Goal: Task Accomplishment & Management: Manage account settings

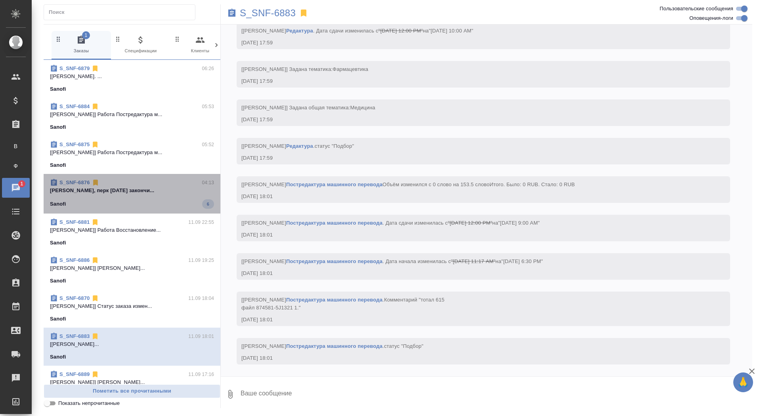
click at [102, 197] on span "S_SNF-6876 04:13 Оксютович Ирина Ириш, перк вчера закончи... Sanofi 6" at bounding box center [132, 194] width 164 height 30
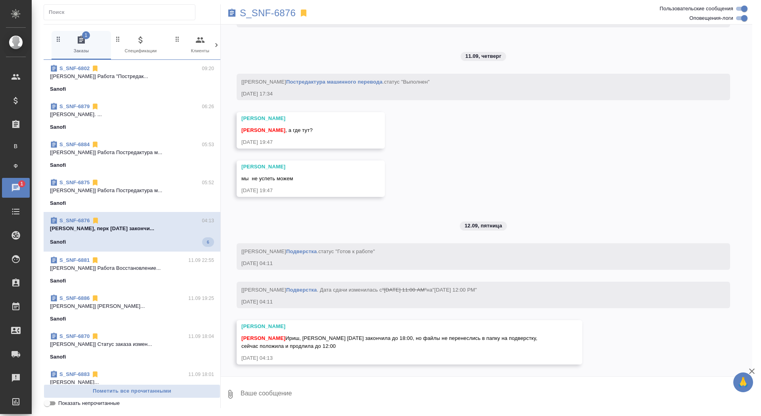
scroll to position [3480, 0]
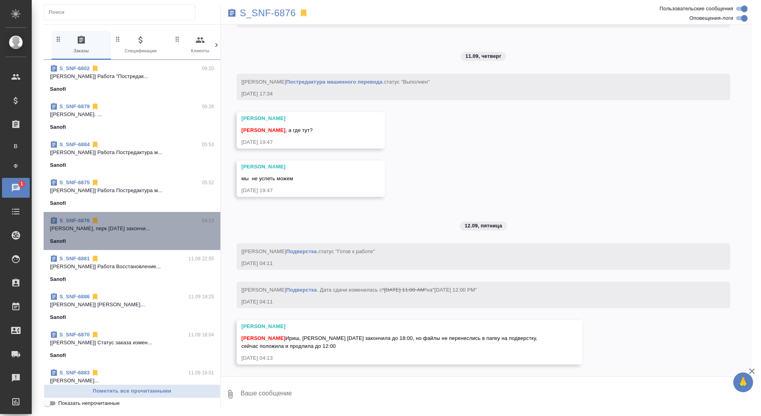
click at [100, 231] on p "Оксютович Ирина Ириш, перк вчера закончи..." at bounding box center [132, 229] width 164 height 8
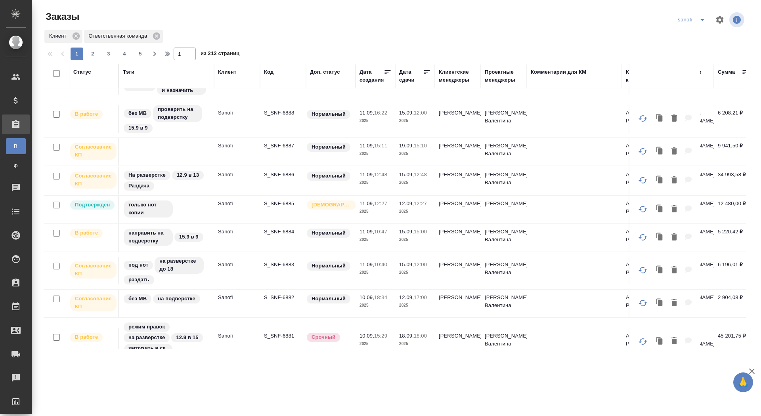
scroll to position [27, 0]
click at [280, 296] on p "S_SNF-6882" at bounding box center [283, 297] width 38 height 8
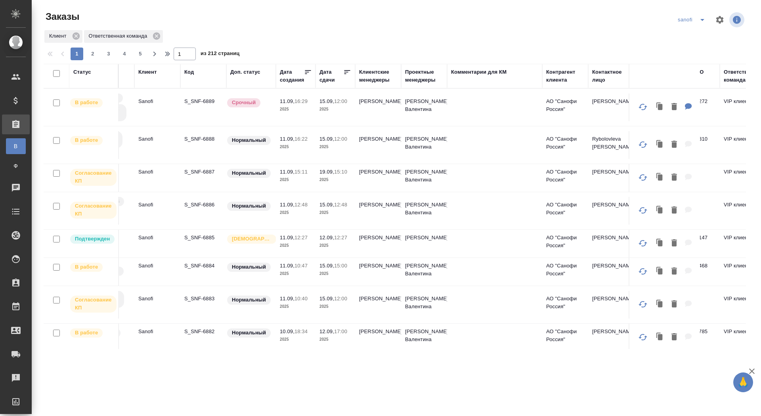
scroll to position [0, 0]
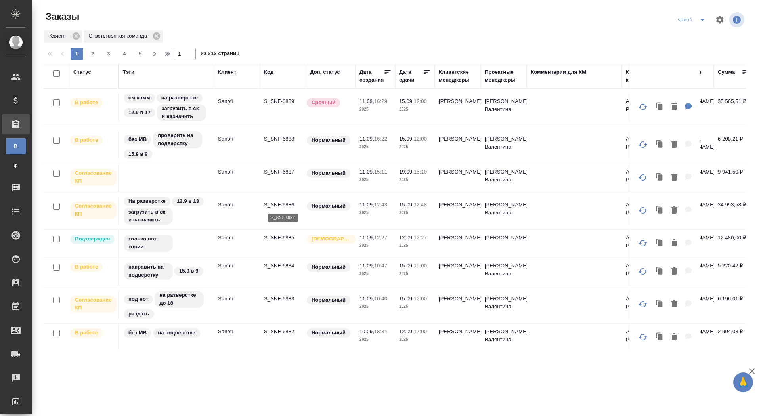
click at [285, 202] on p "S_SNF-6886" at bounding box center [283, 205] width 38 height 8
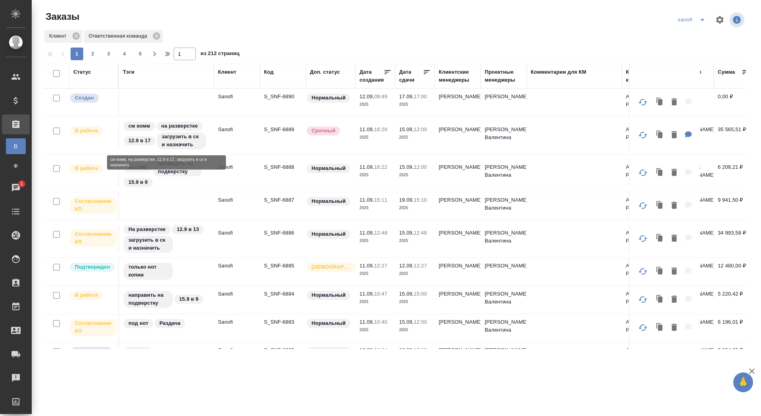
click at [280, 95] on p "S_SNF-6890" at bounding box center [283, 97] width 38 height 8
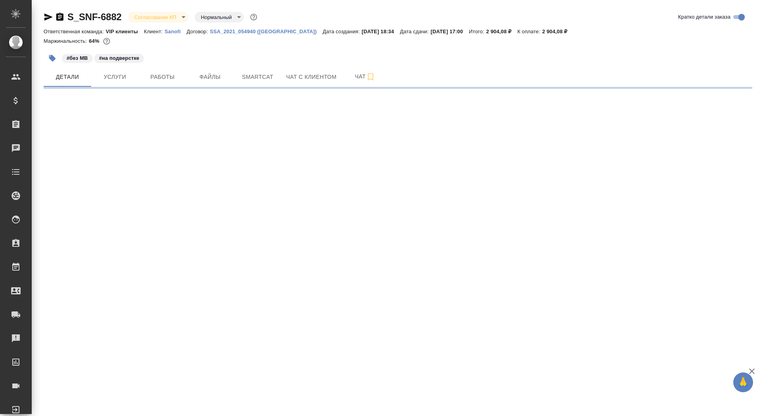
select select "RU"
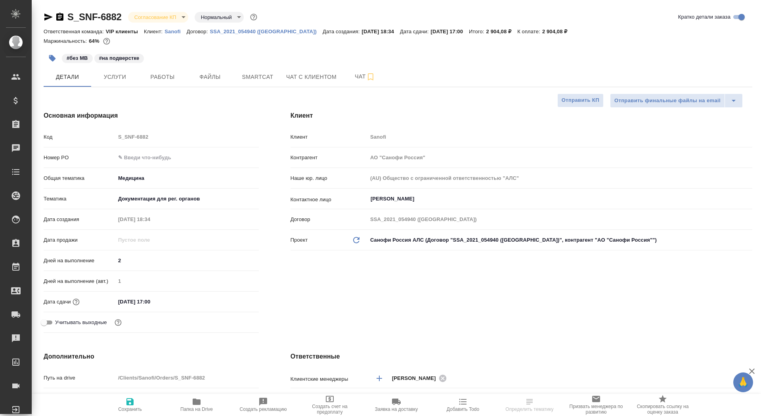
type input "[PERSON_NAME]"
type textarea "x"
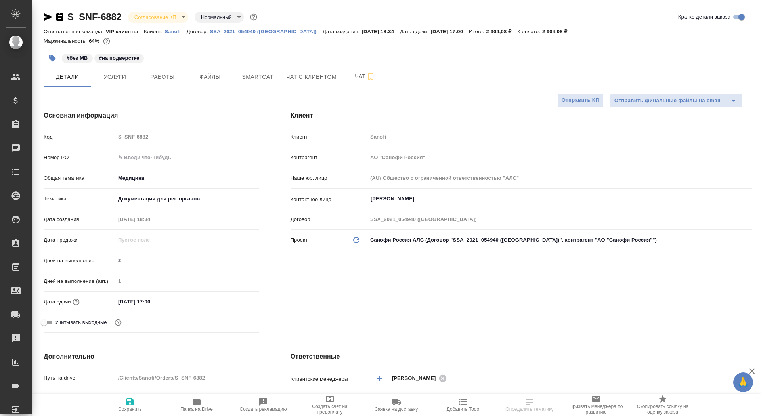
click at [140, 157] on input "text" at bounding box center [187, 157] width 144 height 11
paste input "E005852785"
type input "E005852785"
type textarea "x"
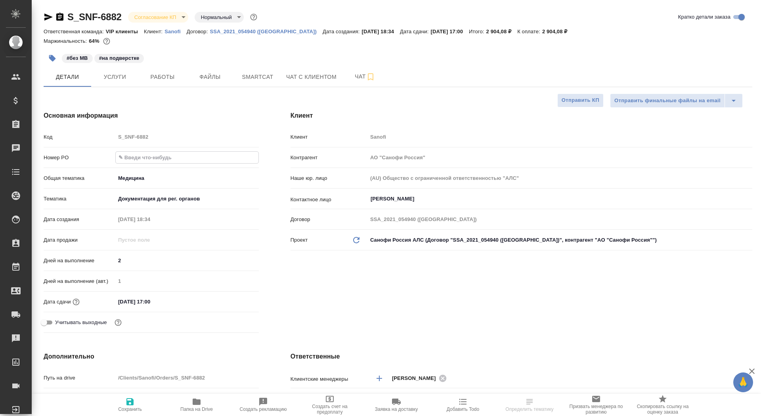
type textarea "x"
type input "E005852785"
click at [128, 403] on icon "button" at bounding box center [129, 401] width 7 height 7
type textarea "x"
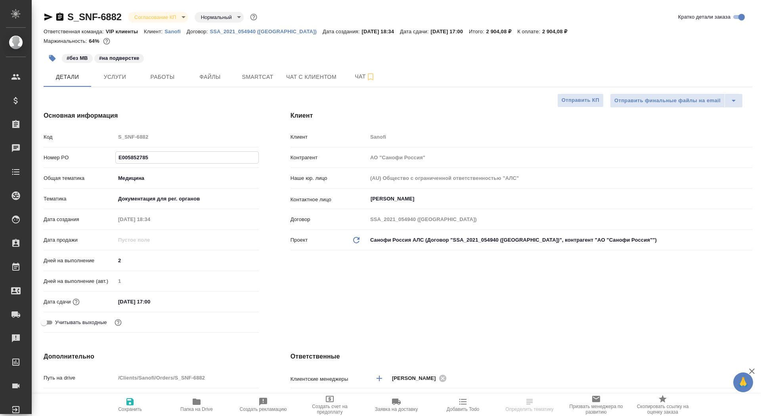
type textarea "x"
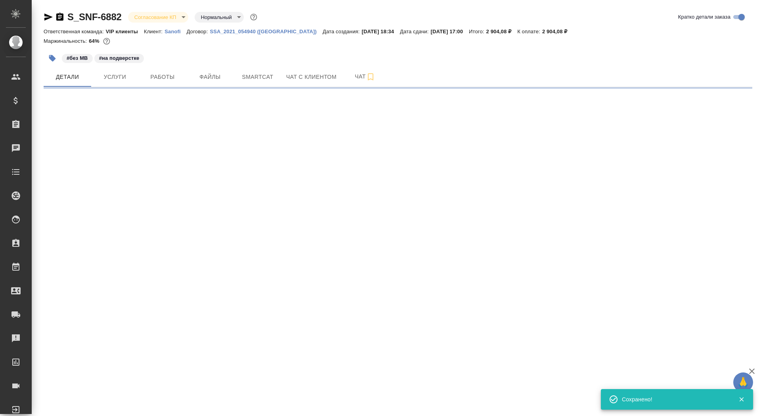
select select "RU"
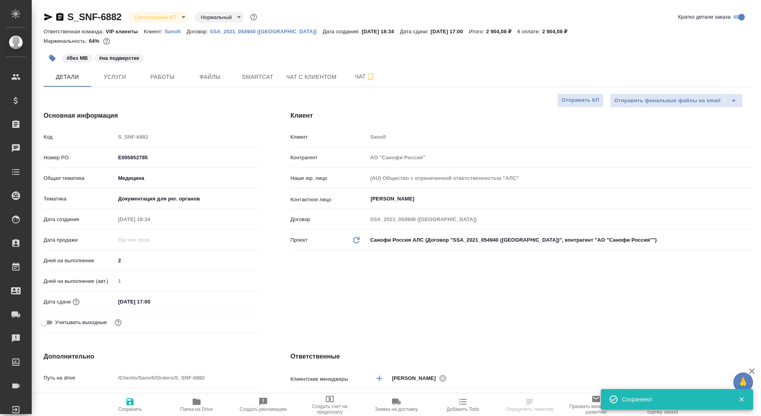
click at [128, 403] on icon "button" at bounding box center [129, 401] width 7 height 7
type textarea "x"
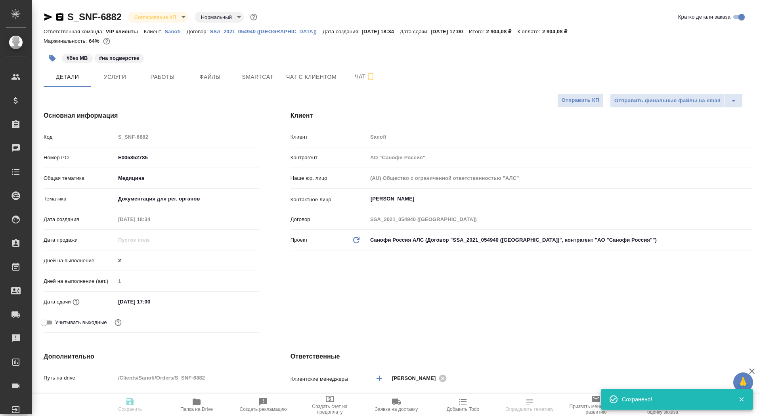
type textarea "x"
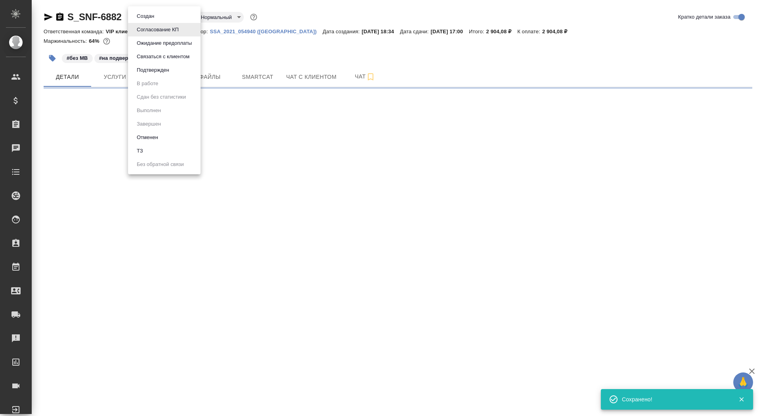
click at [155, 15] on body "🙏 .cls-1 fill:#fff; AWATERA Saydasheva Dilyara Клиенты Спецификации Заказы 0 Ча…" at bounding box center [380, 208] width 761 height 416
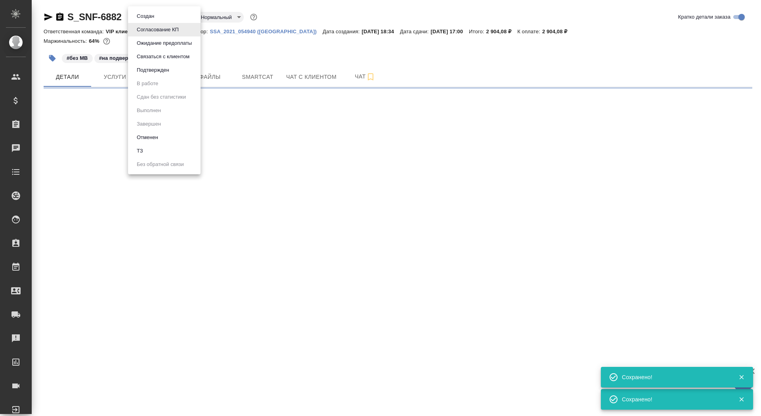
select select "RU"
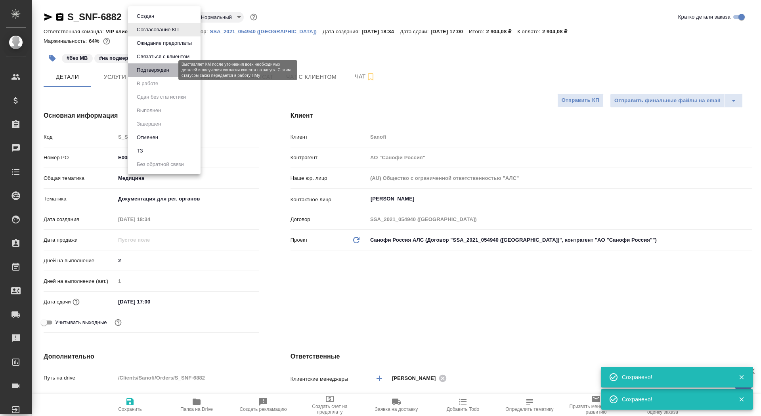
click at [157, 68] on button "Подтвержден" at bounding box center [152, 70] width 37 height 9
type textarea "x"
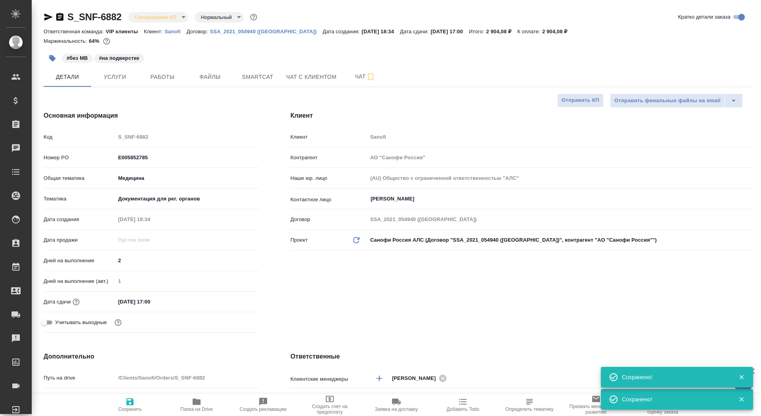
type textarea "x"
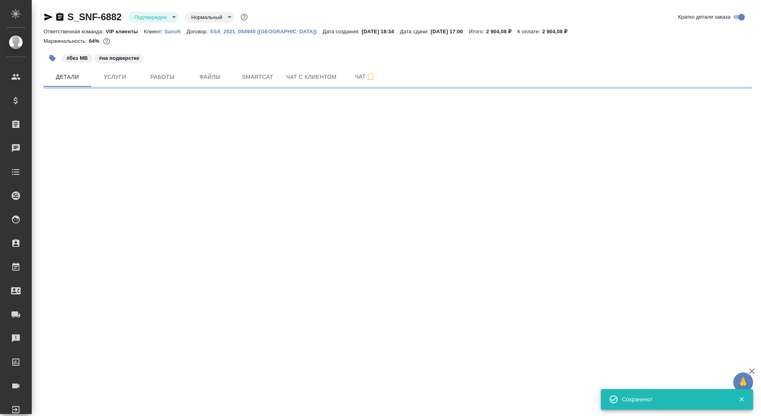
click at [154, 19] on body "🙏 .cls-1 fill:#fff; AWATERA Saydasheva Dilyara Клиенты Спецификации Заказы 0 Ча…" at bounding box center [380, 208] width 761 height 416
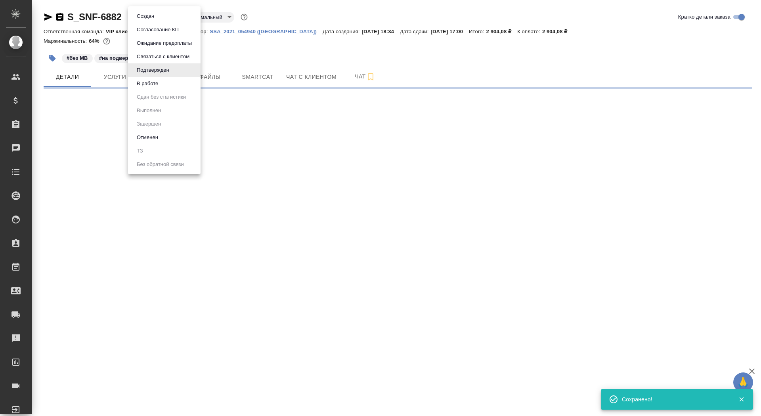
select select "RU"
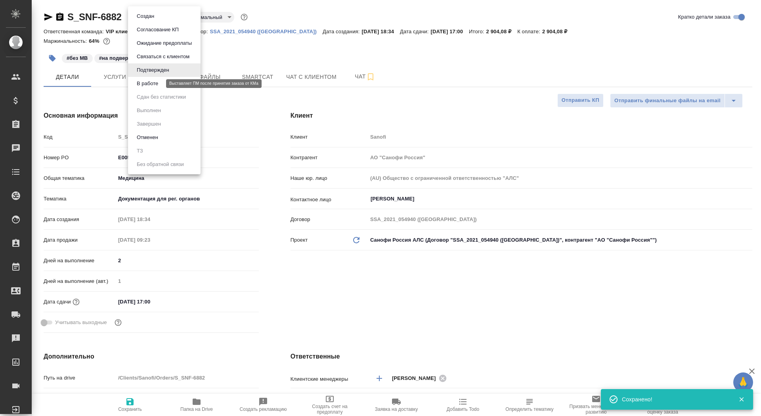
type textarea "x"
click at [154, 81] on button "В работе" at bounding box center [147, 83] width 26 height 9
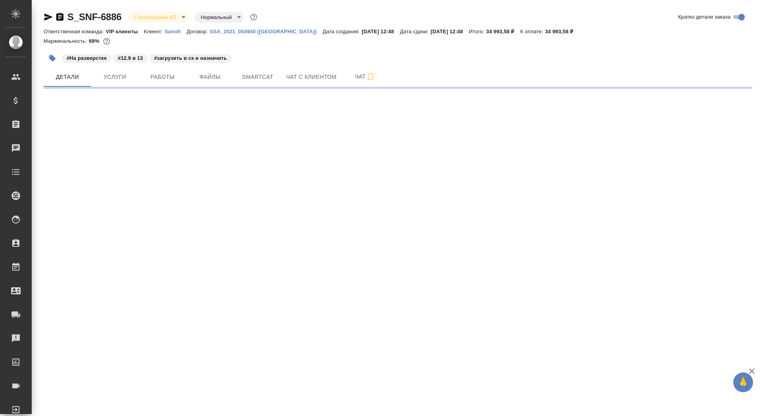
select select "RU"
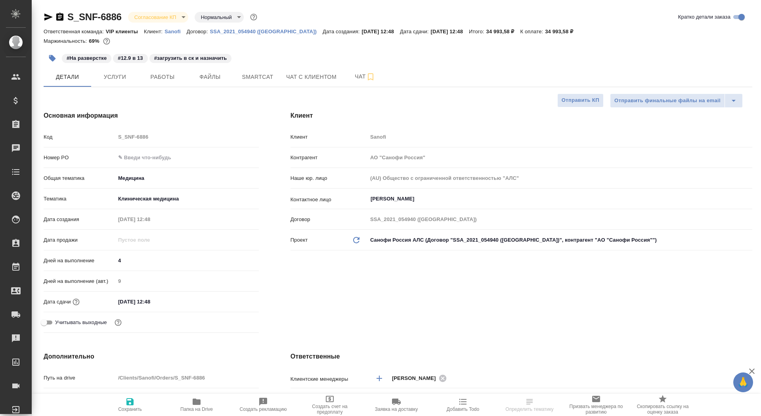
type textarea "x"
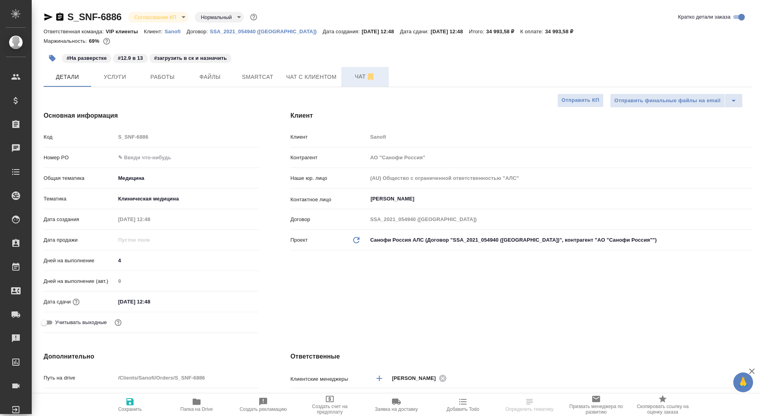
type textarea "x"
click at [354, 82] on button "Чат" at bounding box center [365, 77] width 48 height 20
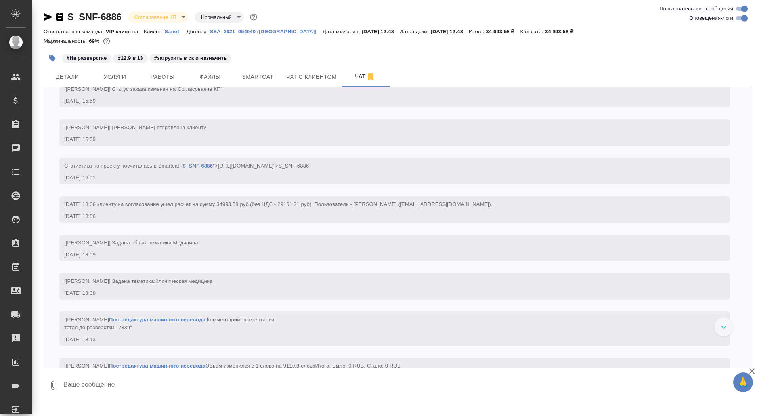
scroll to position [754, 0]
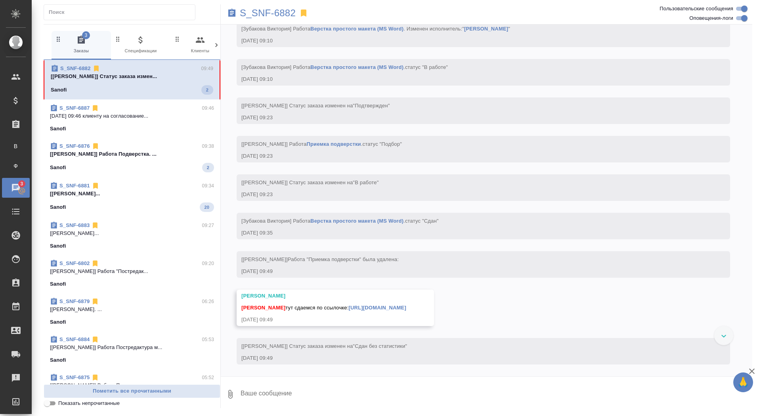
scroll to position [1756, 0]
click at [332, 388] on textarea at bounding box center [496, 394] width 513 height 27
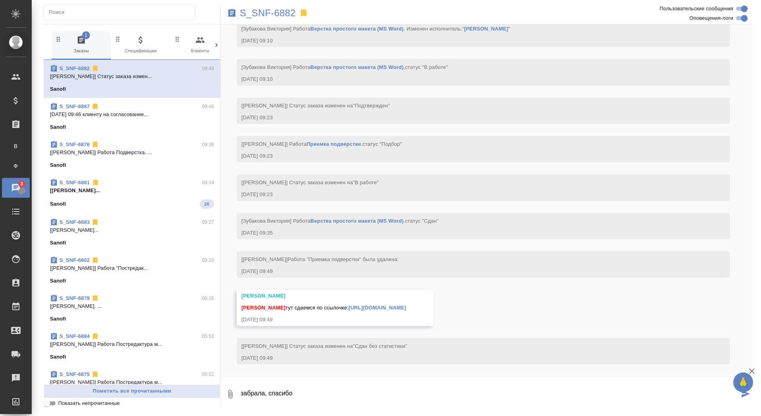
type textarea "забрала, спасибо"
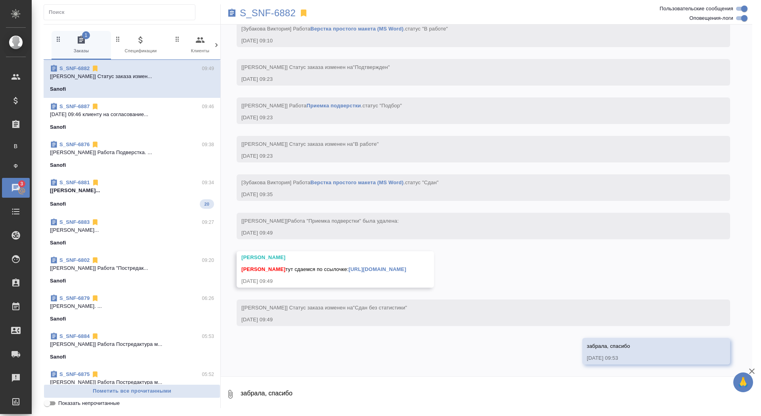
scroll to position [1795, 0]
click at [349, 271] on link "https://drive.awatera.com/apps/files/files/10340010?dir=/Shares/Sanofi/Orders/S…" at bounding box center [377, 269] width 57 height 6
click at [273, 16] on p "S_SNF-6882" at bounding box center [268, 13] width 56 height 8
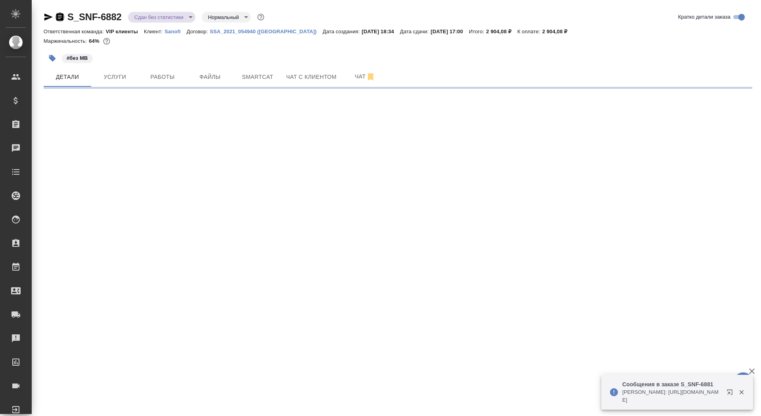
click at [59, 18] on icon "button" at bounding box center [60, 17] width 10 height 10
select select "RU"
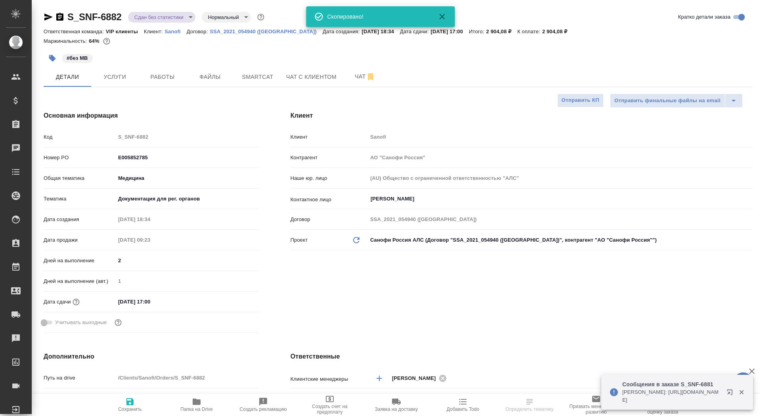
type textarea "x"
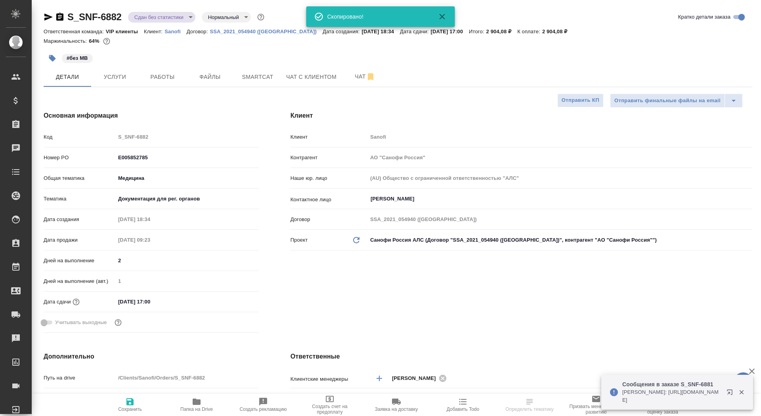
type textarea "x"
select select "RU"
type textarea "x"
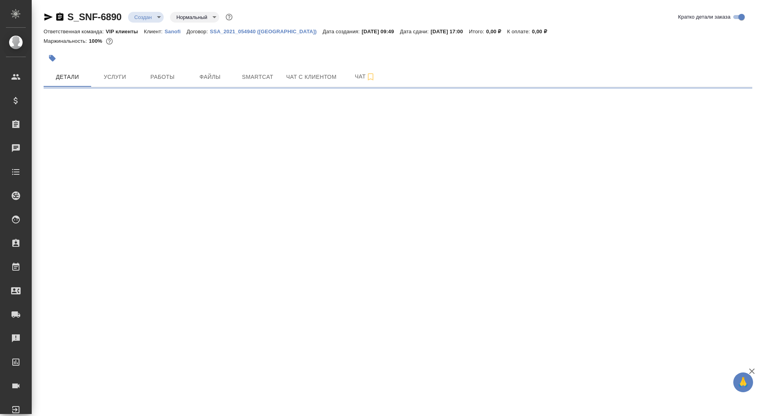
select select "RU"
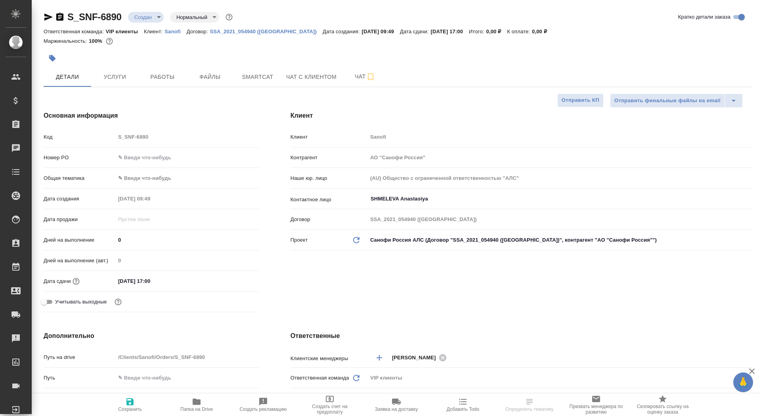
type textarea "x"
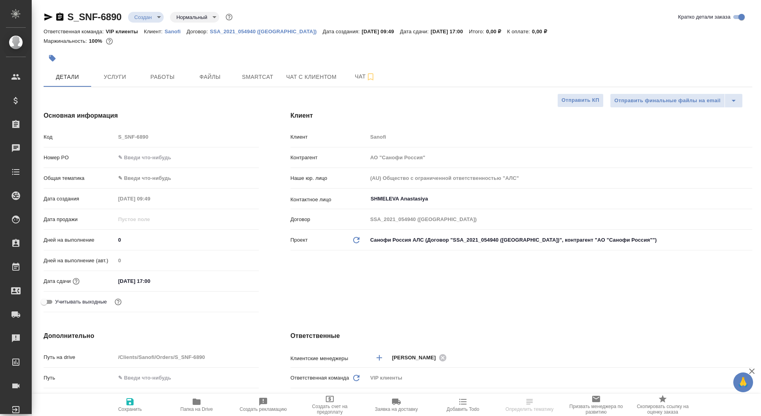
type textarea "x"
drag, startPoint x: 125, startPoint y: 248, endPoint x: 79, endPoint y: 247, distance: 46.4
click at [79, 247] on div "Дней на выполнение 0" at bounding box center [151, 243] width 215 height 21
drag, startPoint x: 129, startPoint y: 237, endPoint x: 95, endPoint y: 235, distance: 34.5
click at [94, 236] on div "Дней на выполнение 0" at bounding box center [151, 240] width 215 height 14
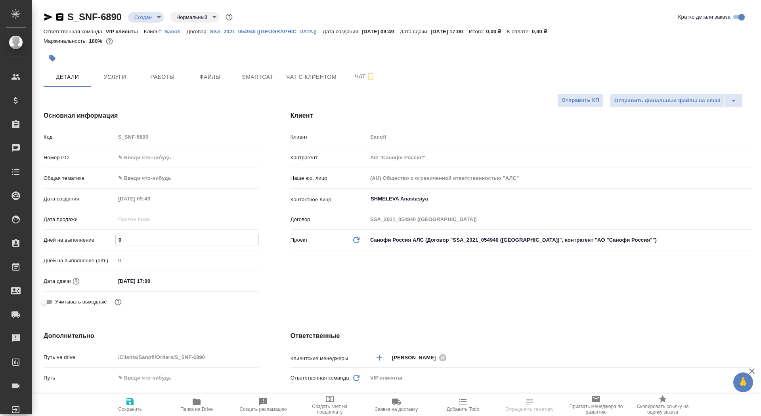
type input "5"
type textarea "x"
type input "5"
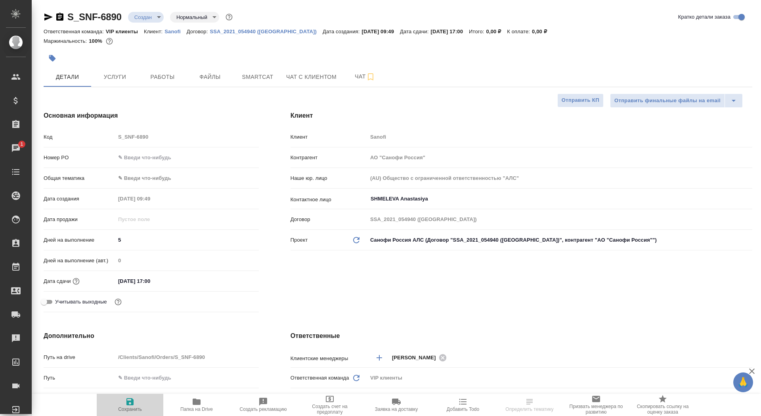
click at [132, 407] on span "Сохранить" at bounding box center [130, 410] width 24 height 6
type textarea "x"
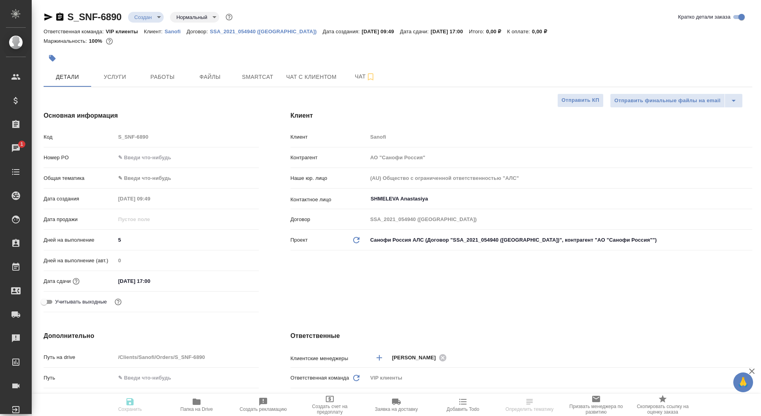
type textarea "x"
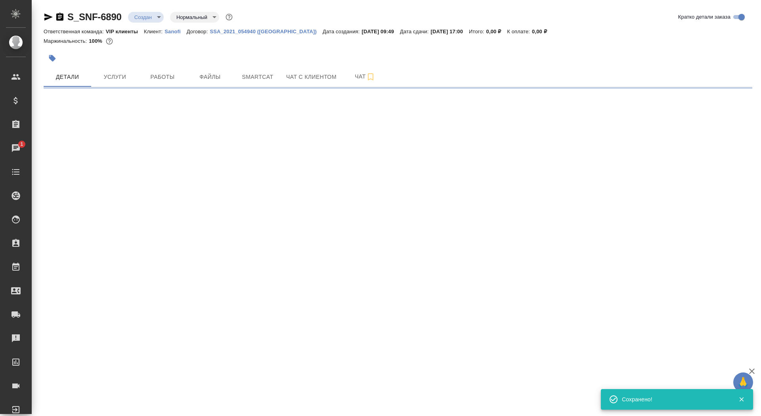
select select "RU"
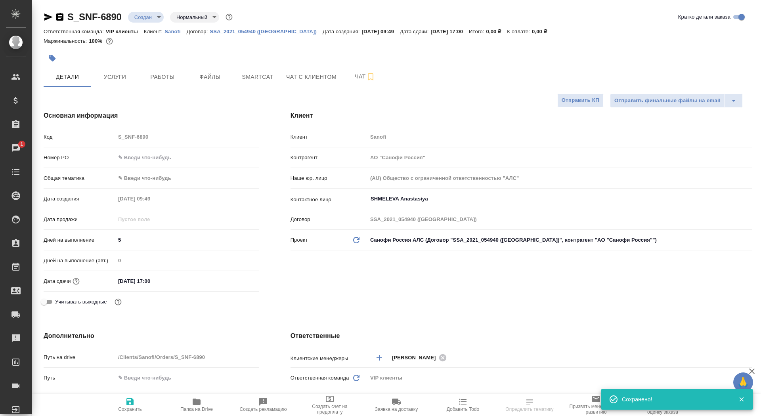
type textarea "x"
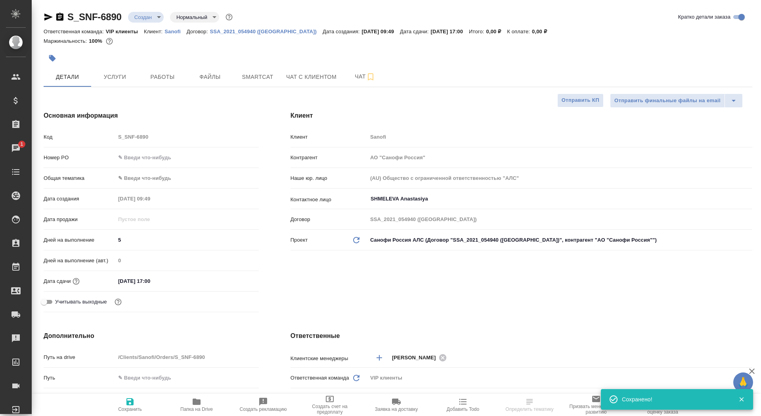
type textarea "x"
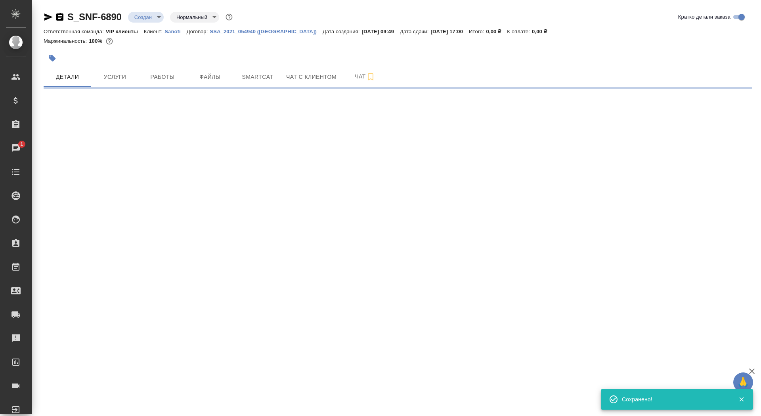
select select "RU"
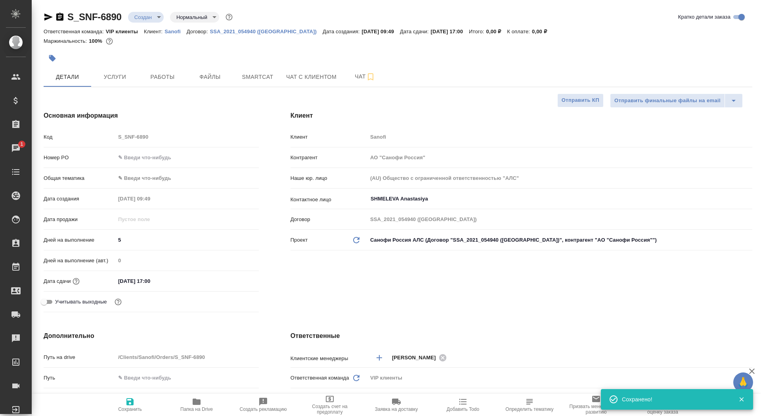
type textarea "x"
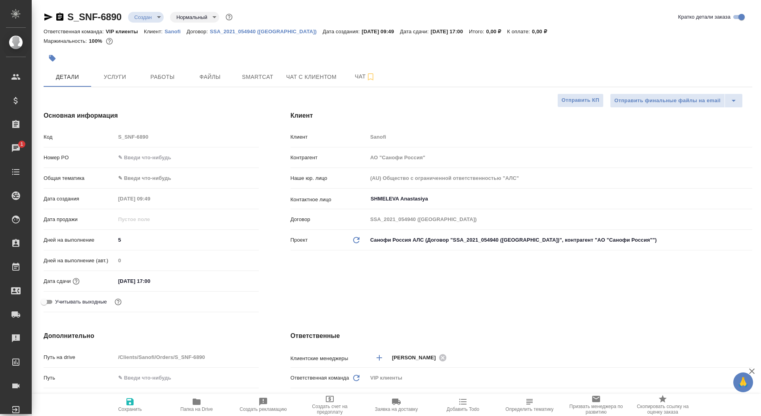
scroll to position [145, 0]
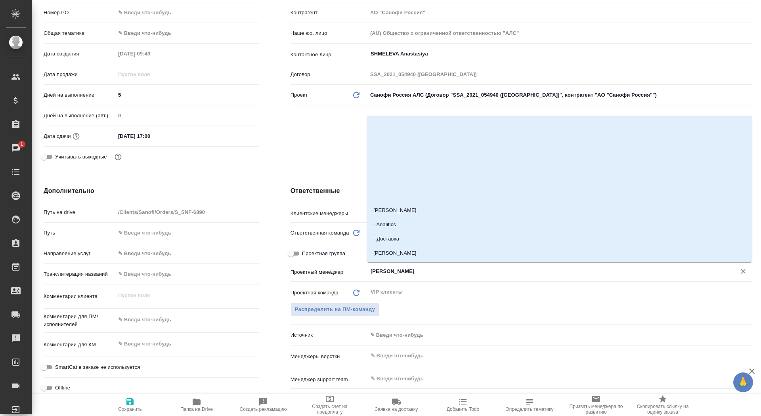
click at [384, 272] on input "[PERSON_NAME]" at bounding box center [547, 272] width 354 height 10
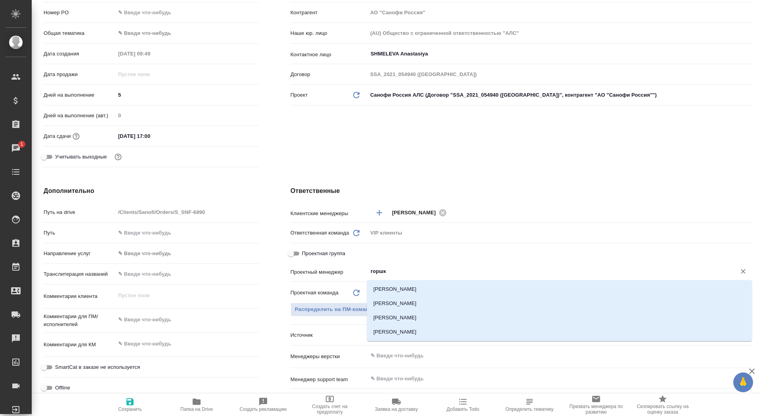
type input "горшко"
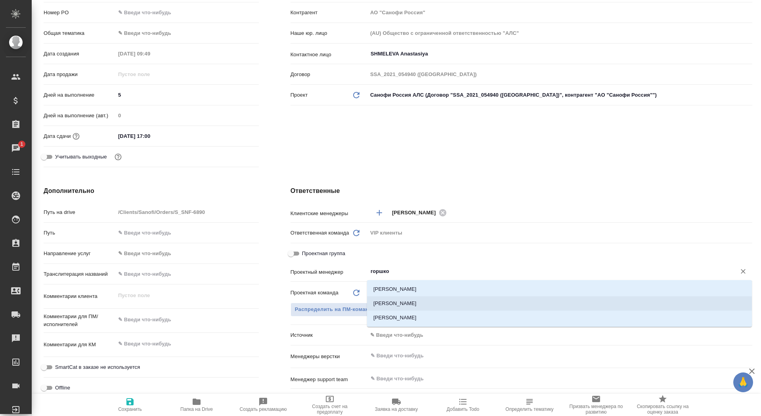
click at [442, 303] on li "[PERSON_NAME]" at bounding box center [559, 304] width 385 height 14
type textarea "x"
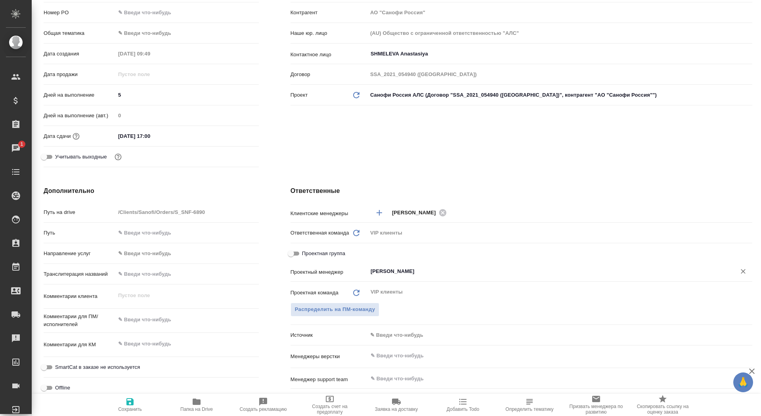
type input "[PERSON_NAME]"
click at [124, 415] on button "Сохранить" at bounding box center [130, 405] width 67 height 22
type textarea "x"
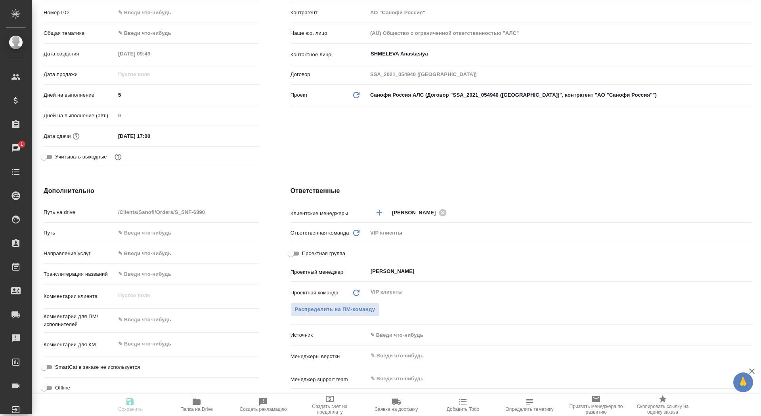
type textarea "x"
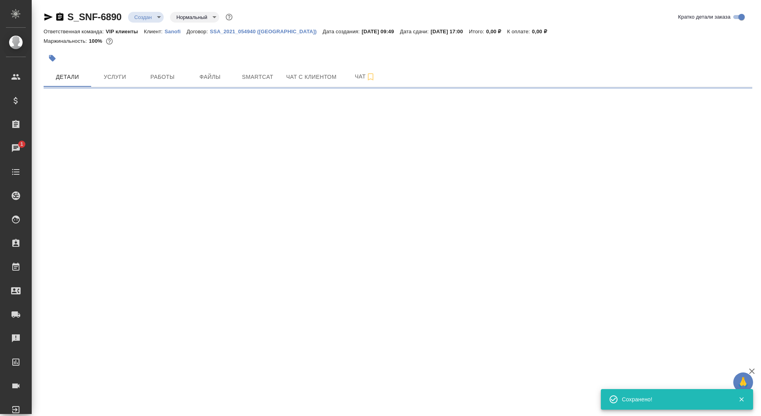
scroll to position [0, 0]
select select "RU"
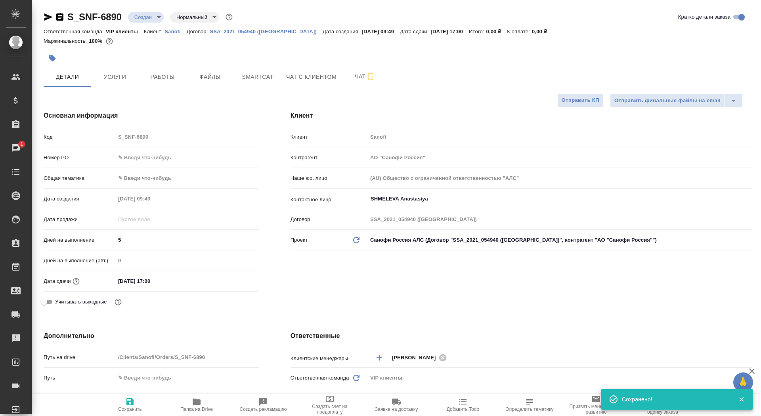
type textarea "x"
click at [184, 411] on span "Папка на Drive" at bounding box center [196, 410] width 33 height 6
type textarea "x"
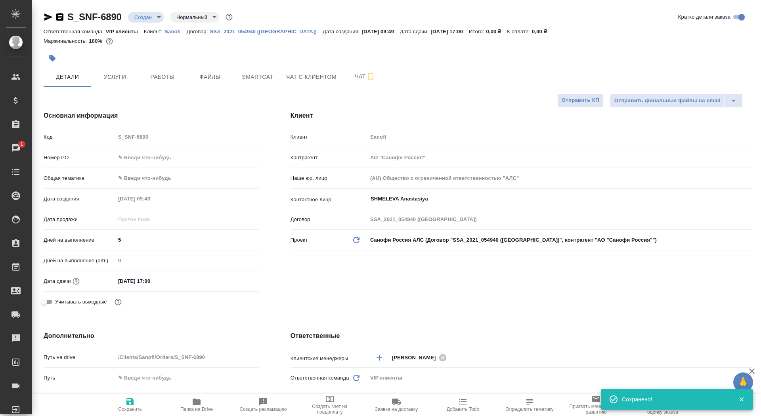
type textarea "x"
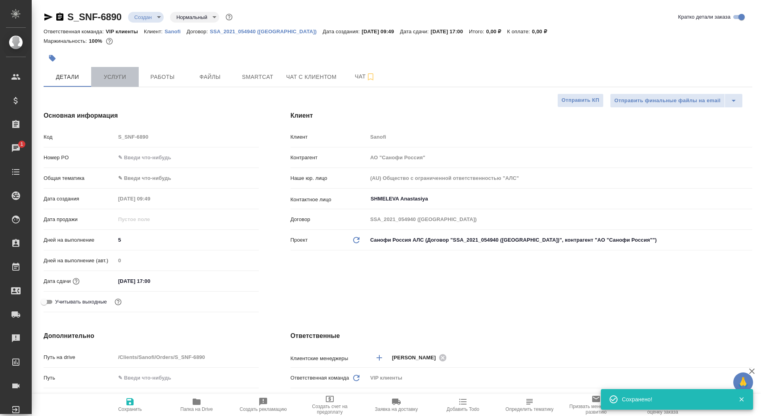
click at [128, 77] on span "Услуги" at bounding box center [115, 77] width 38 height 10
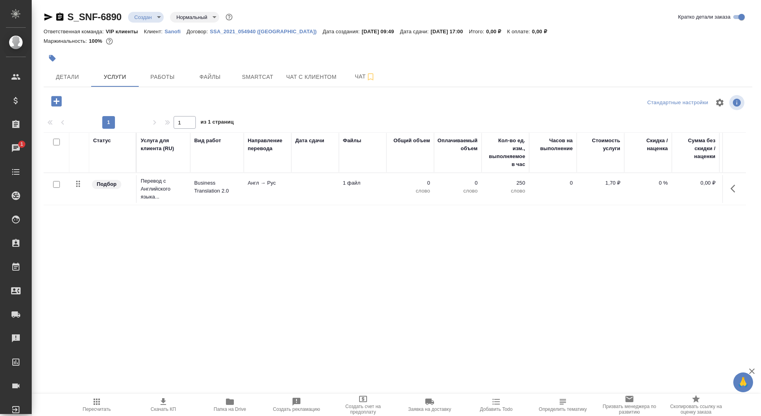
click at [56, 186] on input "checkbox" at bounding box center [56, 184] width 7 height 7
checkbox input "true"
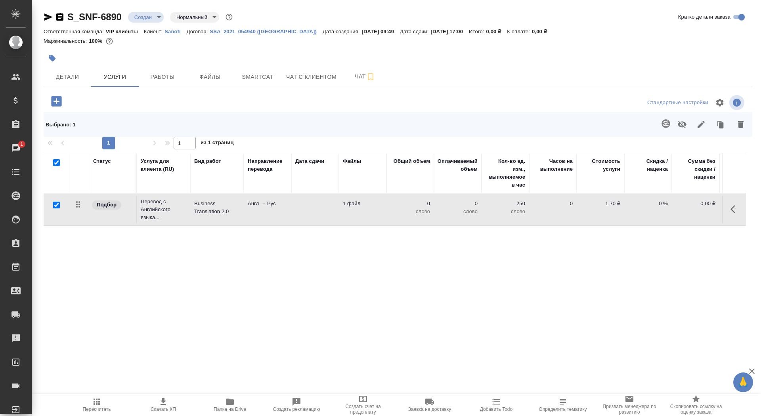
click at [743, 126] on icon "button" at bounding box center [741, 124] width 6 height 7
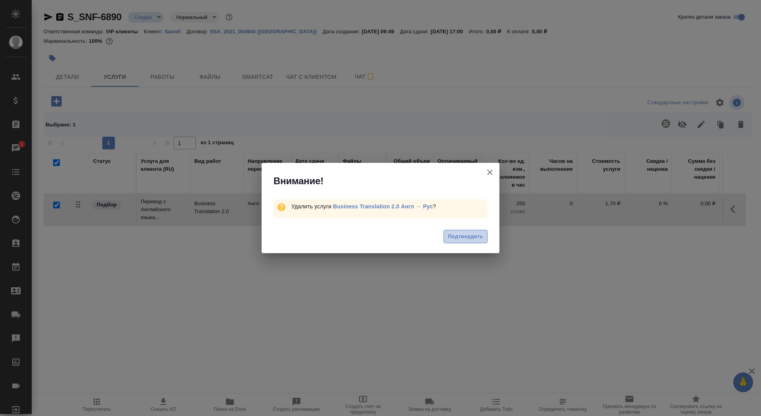
click at [477, 236] on span "Подтвердить" at bounding box center [465, 236] width 35 height 9
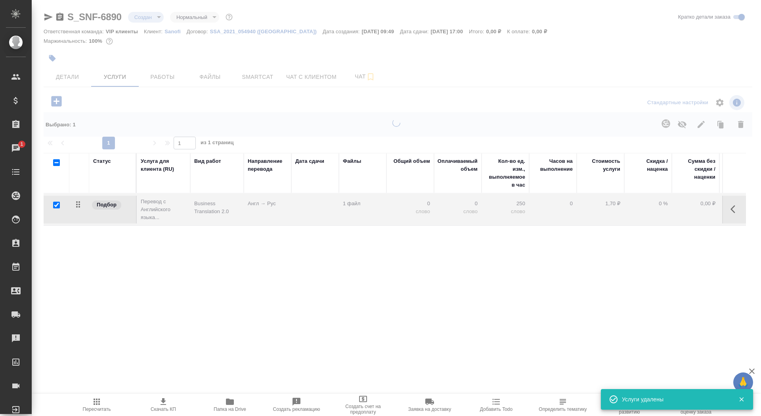
checkbox input "false"
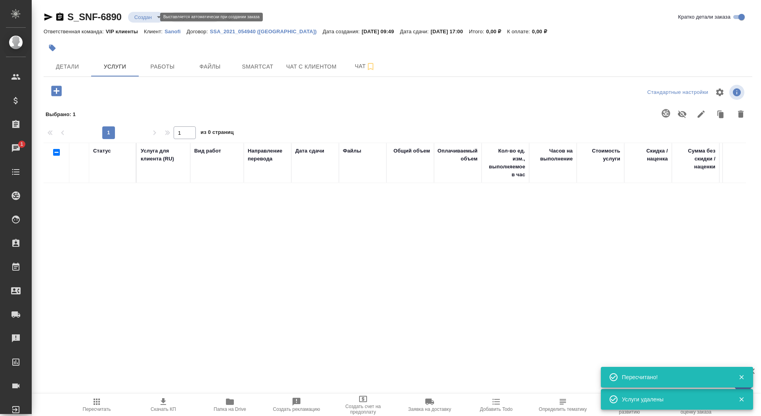
click at [149, 13] on body "🙏 .cls-1 fill:#fff; AWATERA Saydasheva Dilyara Клиенты Спецификации Заказы 1 Ча…" at bounding box center [380, 208] width 761 height 416
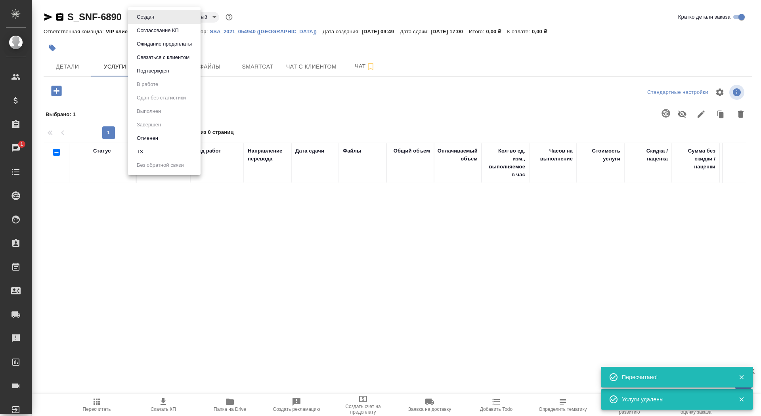
click at [155, 155] on li "ТЗ" at bounding box center [164, 151] width 73 height 13
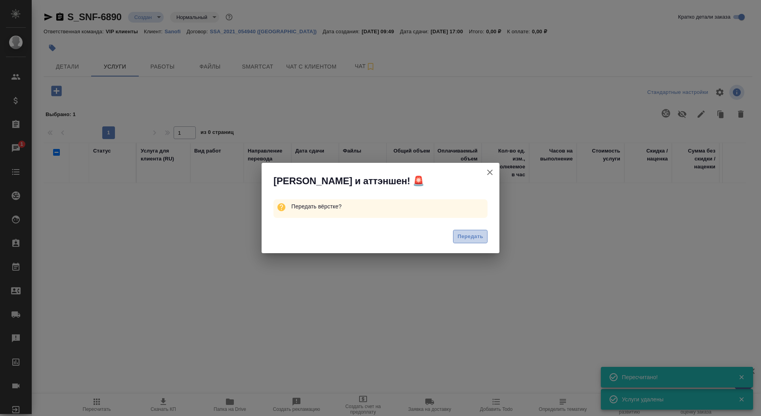
click at [476, 236] on span "Передать" at bounding box center [471, 236] width 26 height 9
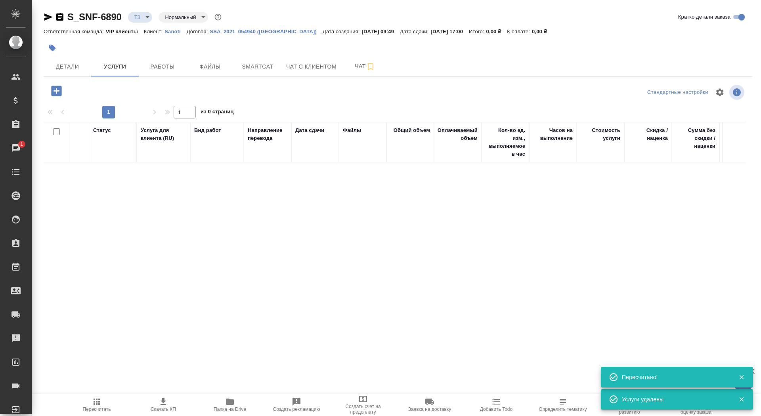
click at [62, 91] on icon "button" at bounding box center [57, 91] width 14 height 14
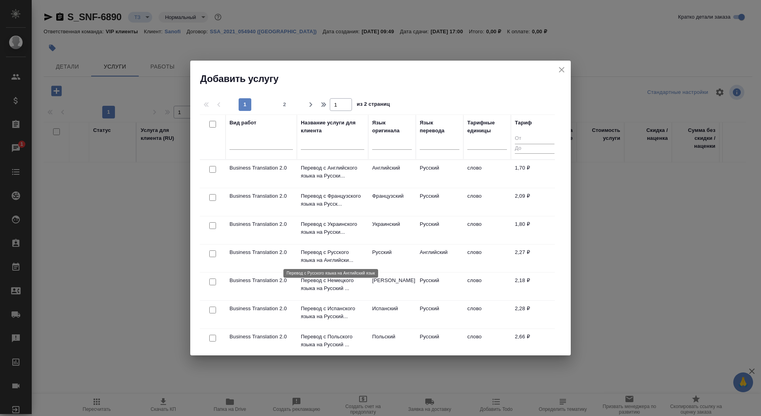
click at [328, 256] on p "Перевод с Русского языка на Английски..." at bounding box center [332, 257] width 63 height 16
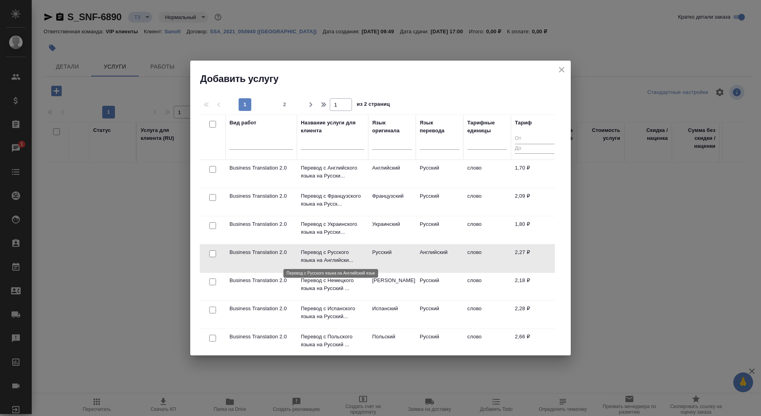
click at [328, 256] on p "Перевод с Русского языка на Английски..." at bounding box center [332, 257] width 63 height 16
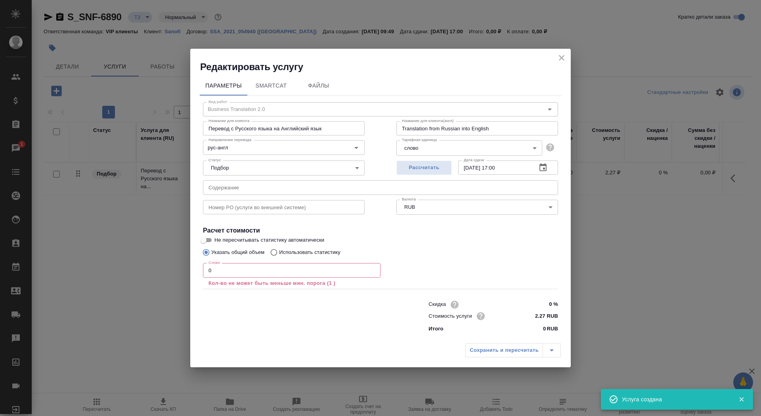
click at [282, 280] on p "Кол-во не может быть меньше мин. порога (1 )" at bounding box center [292, 284] width 167 height 8
click at [281, 277] on input "0" at bounding box center [292, 270] width 178 height 14
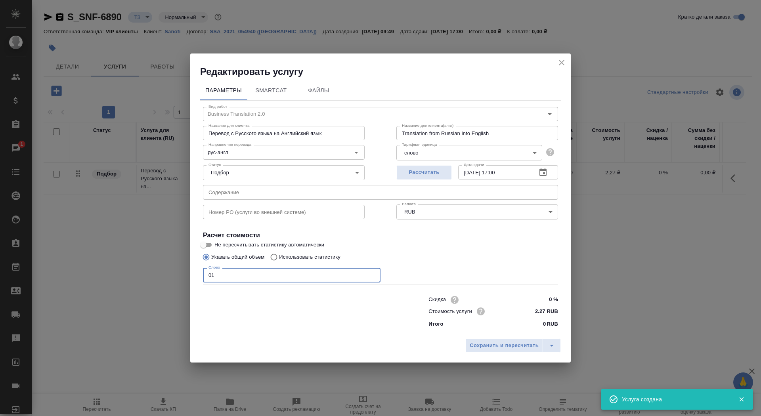
type input "01"
click at [207, 244] on input "Не пересчитывать статистику автоматически" at bounding box center [203, 245] width 29 height 10
checkbox input "true"
click at [489, 329] on div "Скидка 0 % Стоимость услуги 2.27 RUB Итого 0 RUB" at bounding box center [493, 311] width 161 height 66
click at [489, 351] on button "Сохранить и пересчитать" at bounding box center [504, 346] width 78 height 14
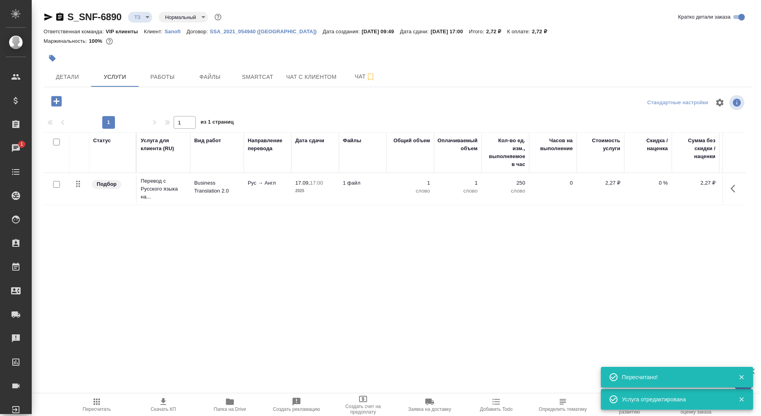
click at [57, 184] on input "checkbox" at bounding box center [56, 184] width 7 height 7
checkbox input "true"
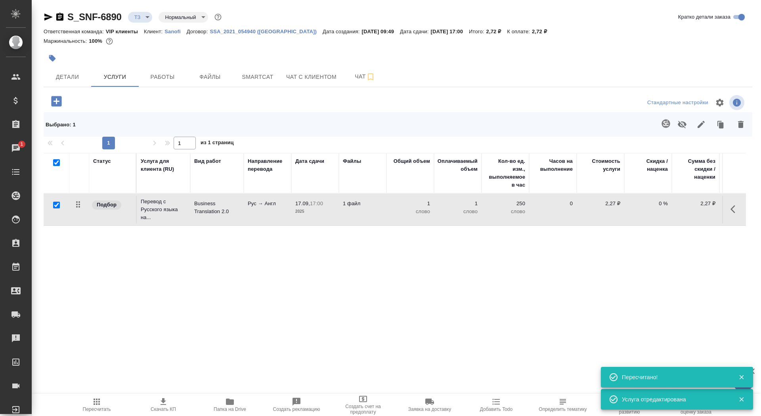
click at [668, 133] on span at bounding box center [665, 124] width 16 height 21
click at [665, 120] on icon "button" at bounding box center [666, 123] width 8 height 8
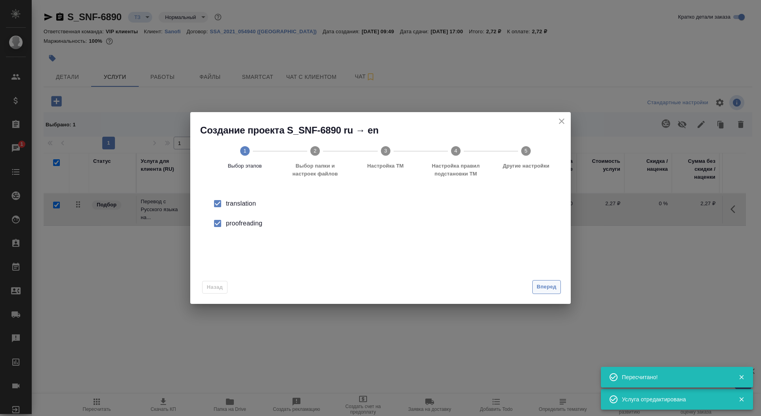
click at [545, 287] on span "Вперед" at bounding box center [547, 287] width 20 height 9
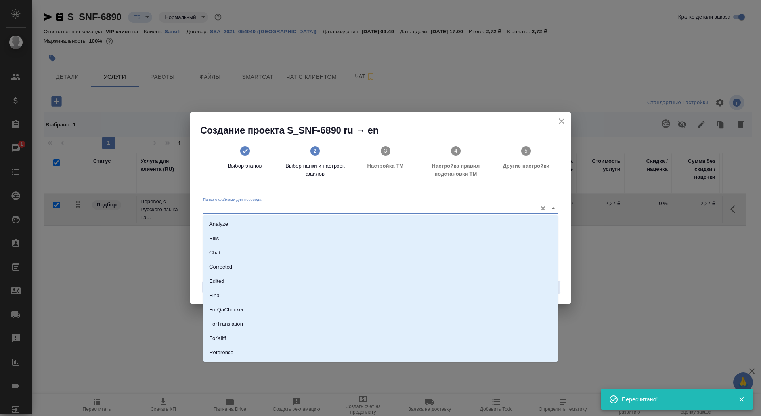
click at [464, 207] on input "Папка с файлами для перевода" at bounding box center [368, 208] width 330 height 10
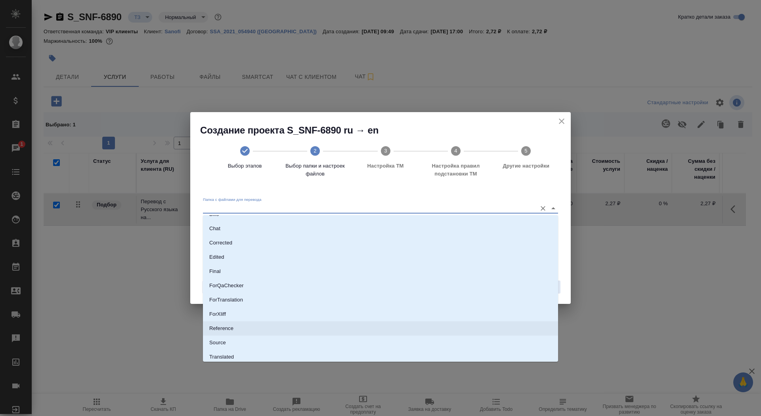
scroll to position [27, 0]
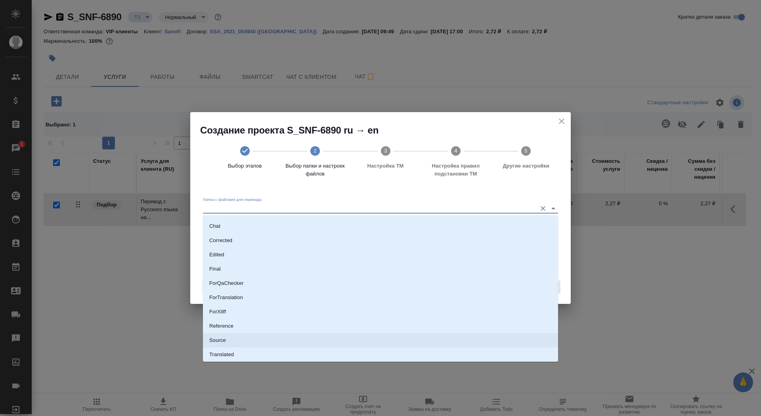
click at [424, 345] on li "Source" at bounding box center [380, 340] width 355 height 14
type input "Source"
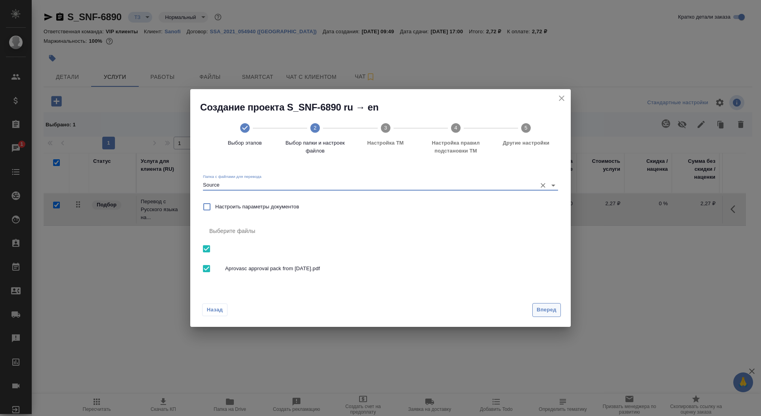
click at [554, 308] on span "Вперед" at bounding box center [547, 310] width 20 height 9
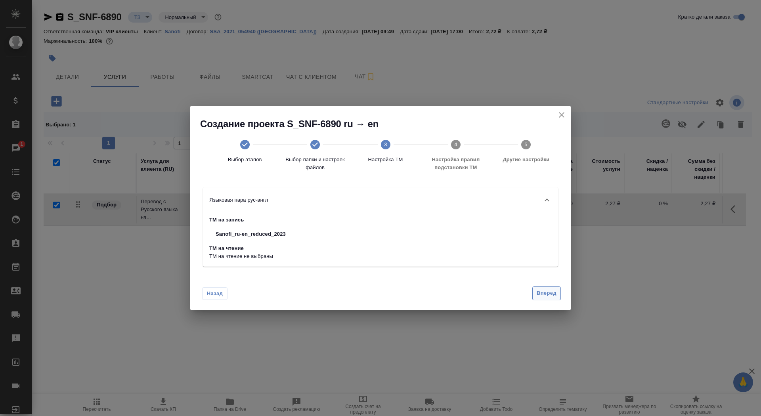
click at [548, 294] on span "Вперед" at bounding box center [547, 293] width 20 height 9
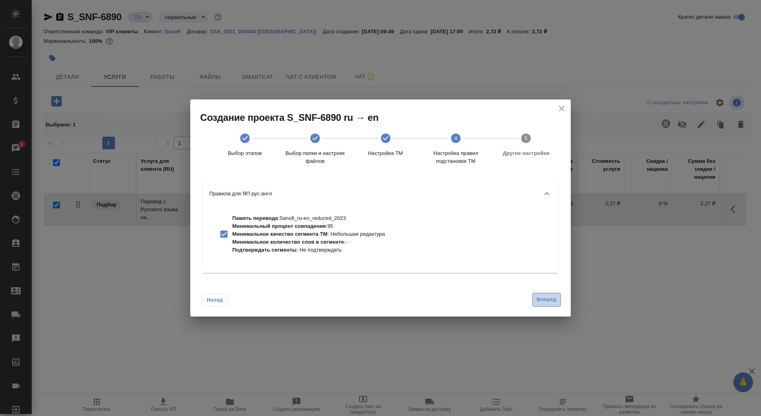
click at [549, 300] on span "Вперед" at bounding box center [547, 299] width 20 height 9
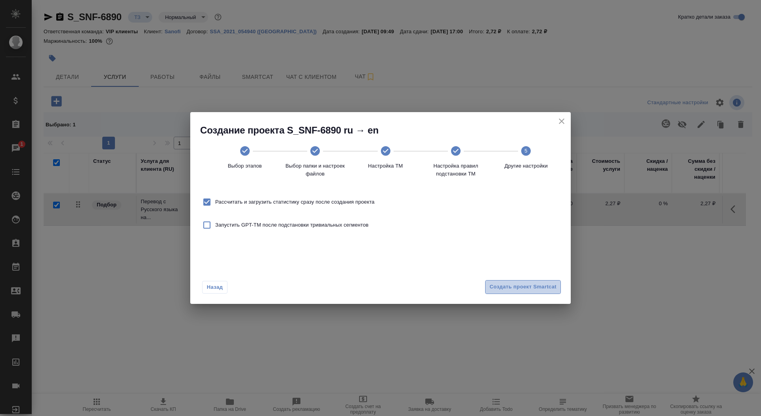
click at [545, 289] on span "Создать проект Smartcat" at bounding box center [523, 287] width 67 height 9
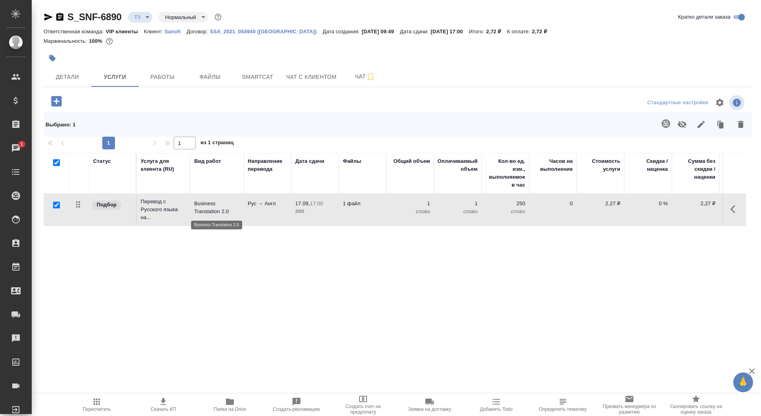
click at [207, 209] on p "Business Translation 2.0" at bounding box center [217, 208] width 46 height 16
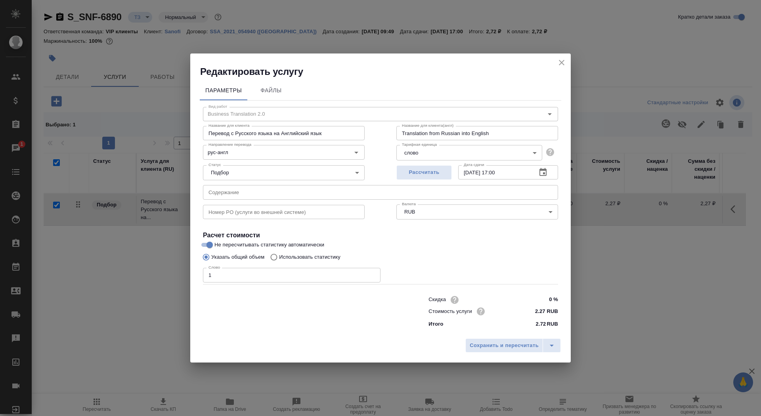
click at [328, 260] on p "Использовать статистику" at bounding box center [309, 257] width 61 height 8
click at [279, 260] on input "Использовать статистику" at bounding box center [272, 257] width 13 height 15
radio input "true"
radio input "false"
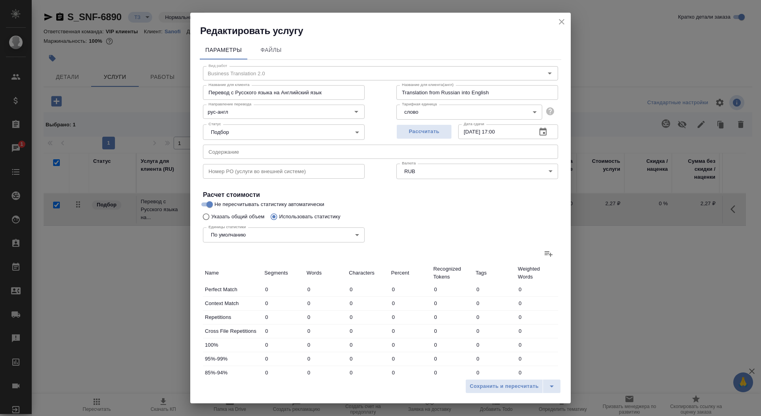
click at [549, 257] on icon at bounding box center [549, 254] width 10 height 10
click at [0, 0] on input "file" at bounding box center [0, 0] width 0 height 0
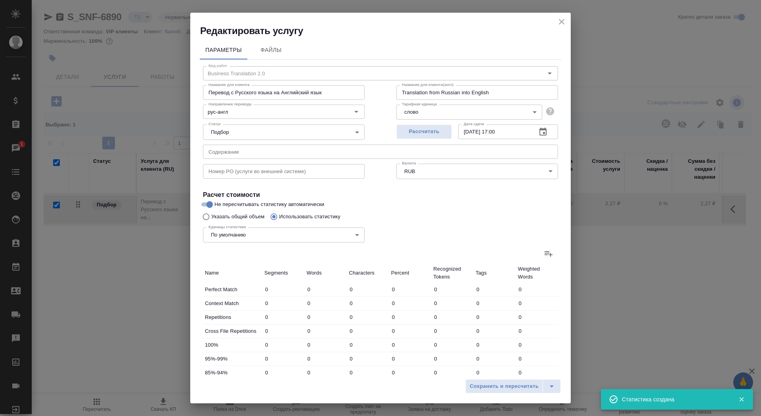
type input "318"
type input "887"
type input "6033"
type input "920"
type input "4274"
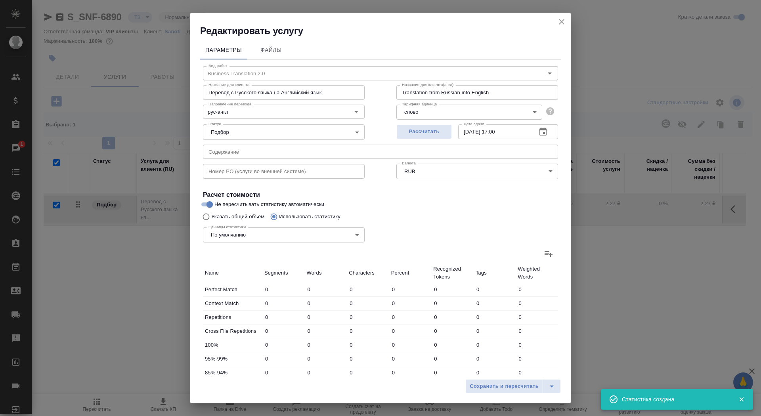
type input "28103"
type input "381"
type input "1096"
type input "8943"
type input "127"
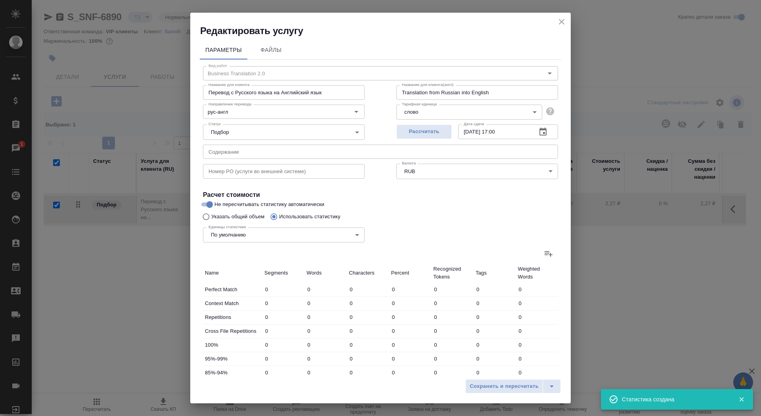
type input "513"
type input "4079"
type input "65"
type input "788"
type input "6176"
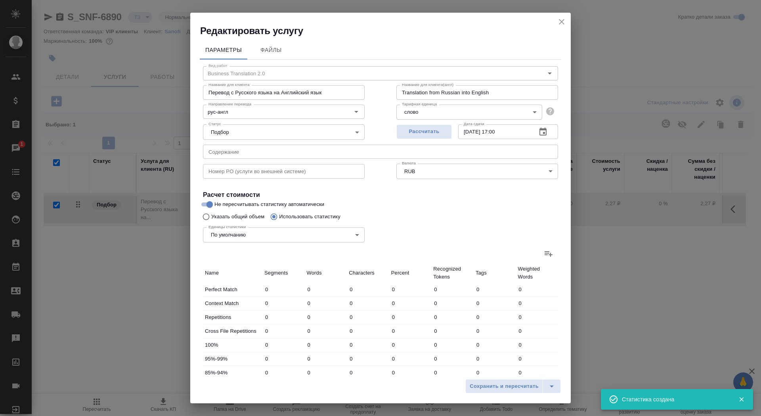
type input "127"
type input "703"
type input "5450"
type input "2144"
type input "25711"
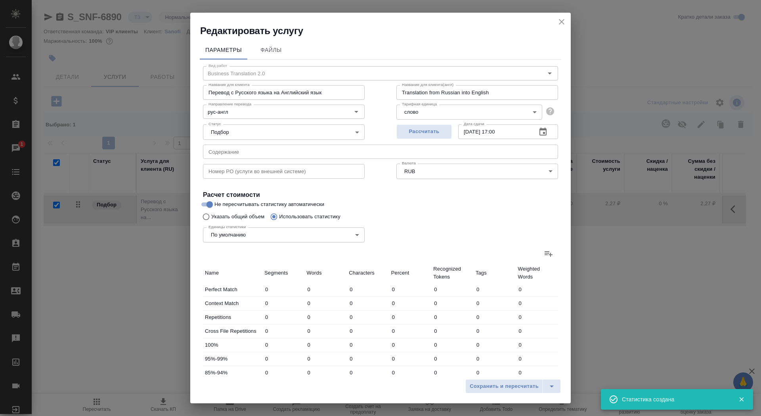
type input "197259"
type input "3160"
type input "29696"
type input "227938"
type input "4080"
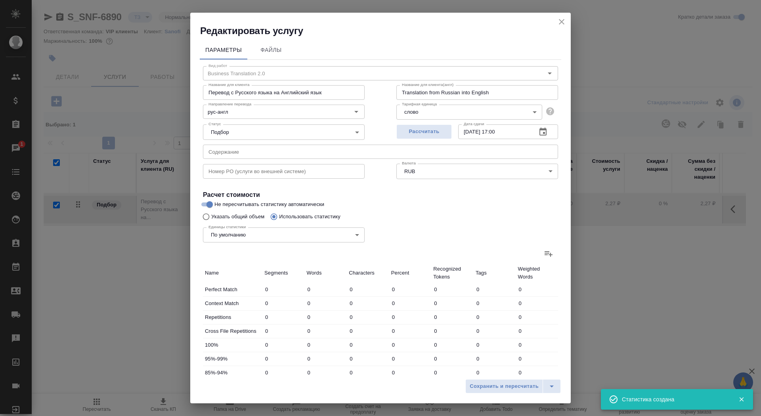
type input "33970"
type input "256041"
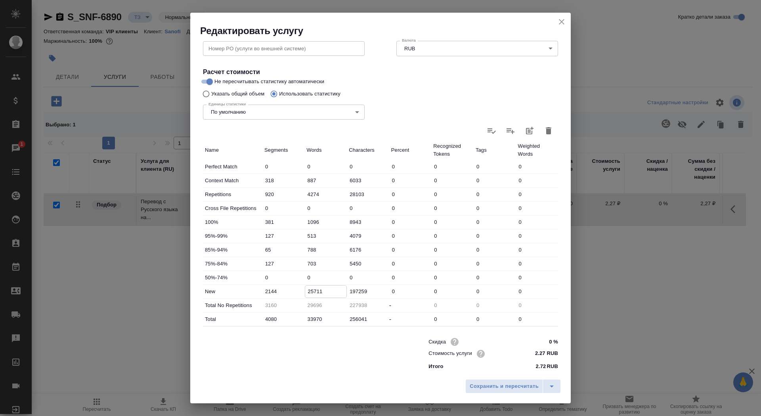
click at [310, 293] on input "25711" at bounding box center [326, 291] width 42 height 11
type input "27711"
click at [488, 385] on span "Сохранить и пересчитать" at bounding box center [504, 386] width 69 height 9
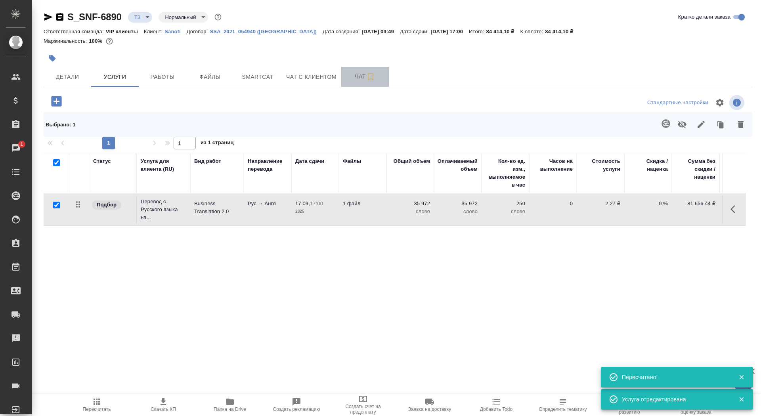
click at [348, 75] on span "Чат" at bounding box center [365, 77] width 38 height 10
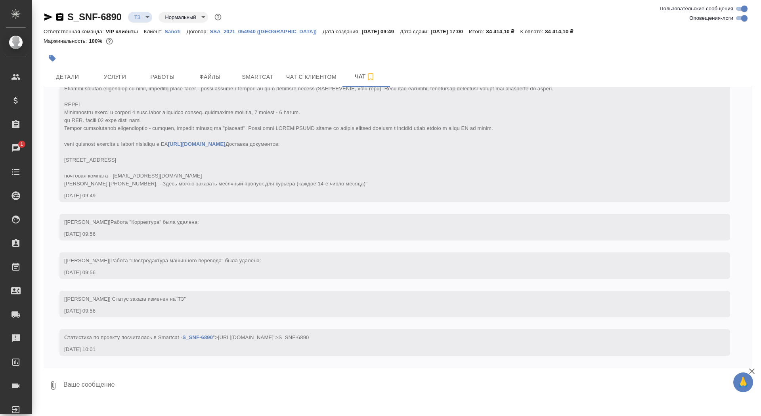
scroll to position [216, 0]
click at [116, 72] on button "Услуги" at bounding box center [115, 77] width 48 height 20
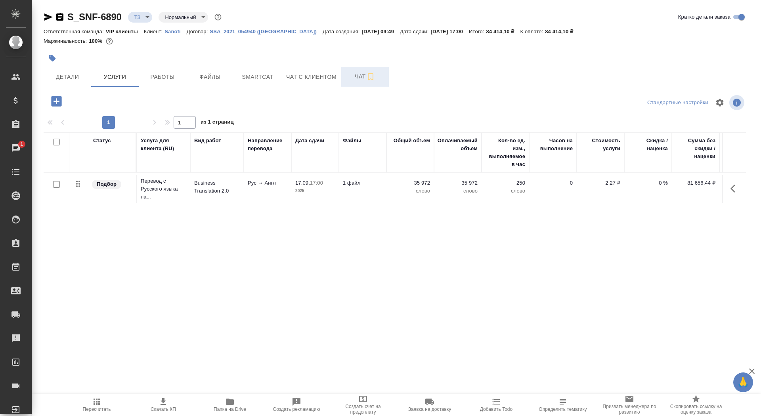
click at [350, 86] on button "Чат" at bounding box center [365, 77] width 48 height 20
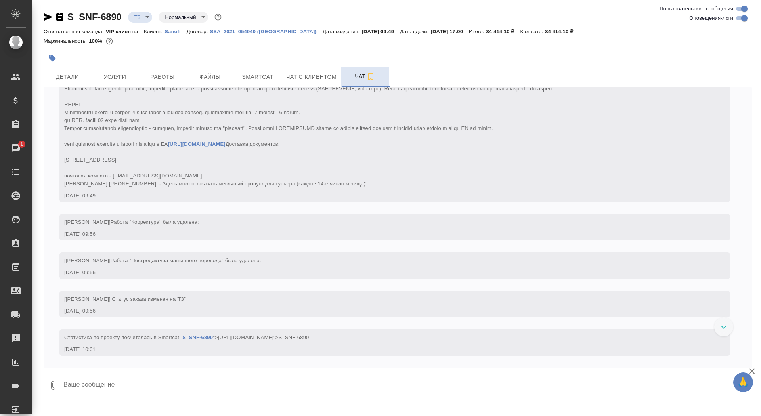
scroll to position [216, 0]
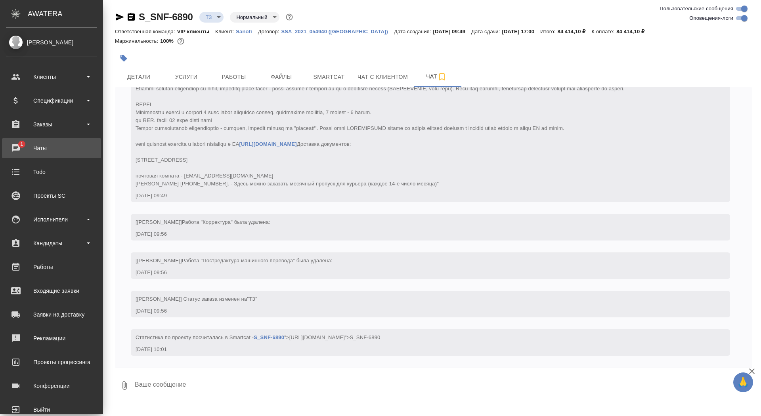
click at [33, 155] on link "1 Чаты" at bounding box center [51, 148] width 99 height 20
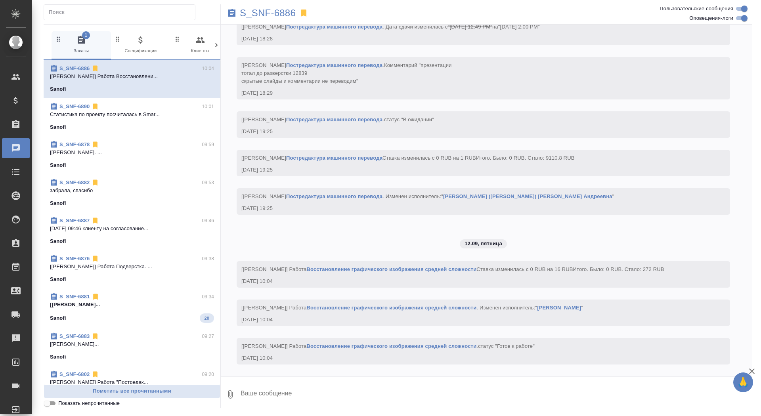
click at [113, 315] on div "Sanofi 20" at bounding box center [132, 319] width 164 height 10
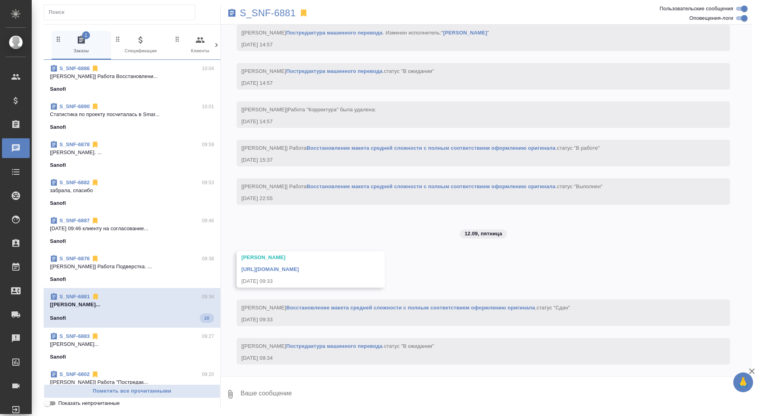
scroll to position [1969, 0]
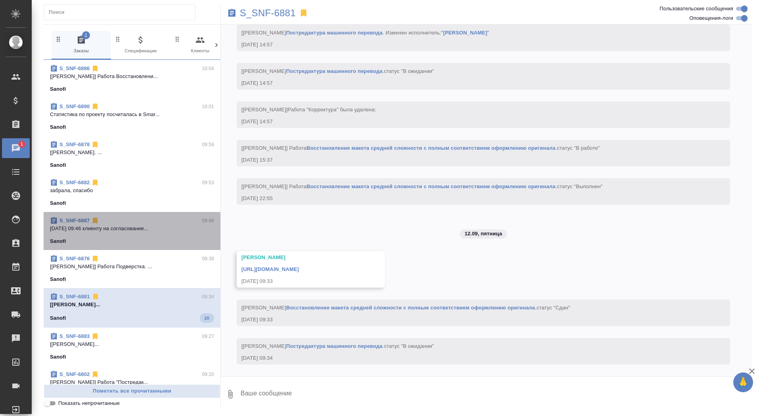
click at [128, 232] on p "12.09.2025 09:46 клиенту на согласование..." at bounding box center [132, 229] width 164 height 8
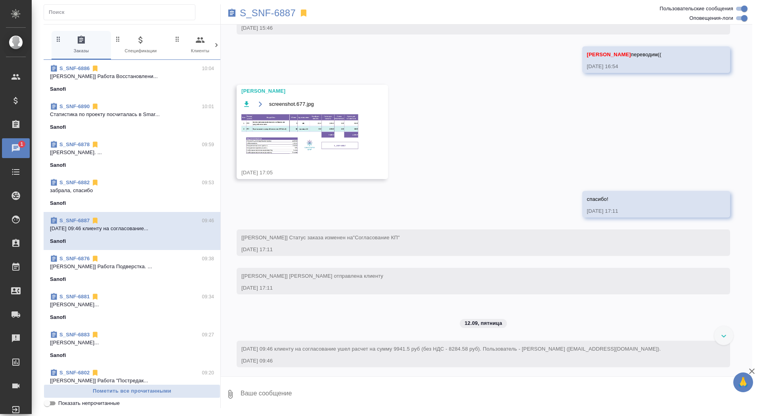
scroll to position [557, 0]
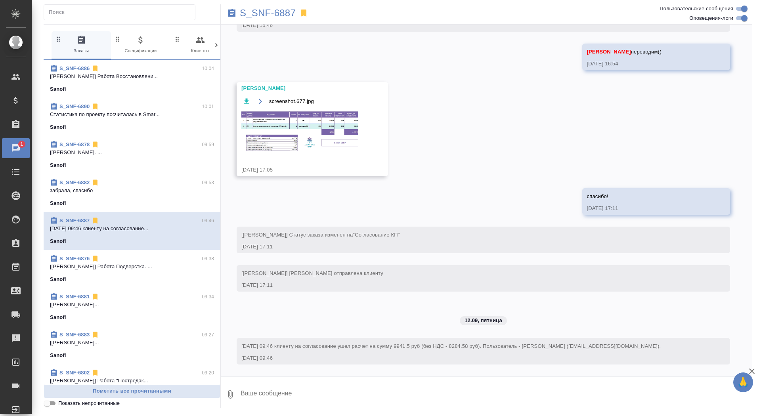
click at [259, 131] on img at bounding box center [300, 131] width 119 height 42
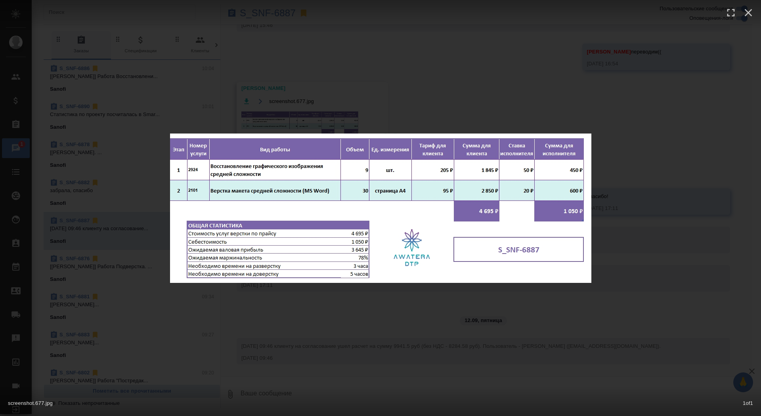
click at [272, 92] on div "screenshot.677.jpg 1 of 1" at bounding box center [380, 208] width 761 height 416
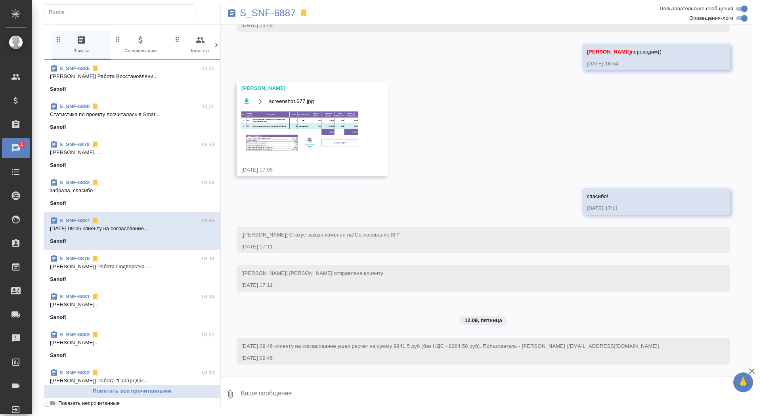
click at [279, 134] on img at bounding box center [300, 131] width 119 height 42
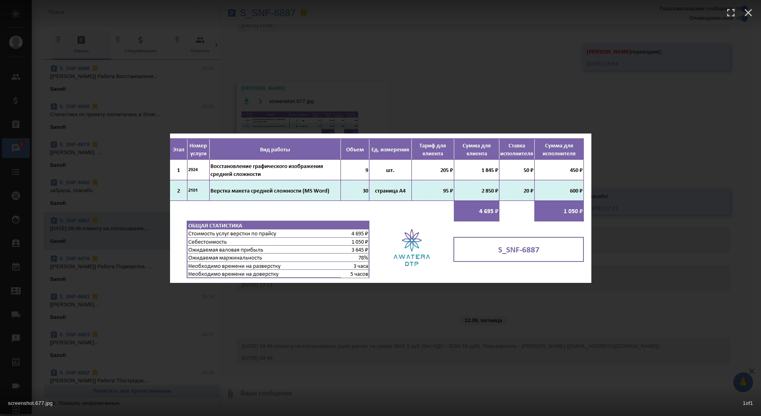
click at [284, 94] on div "screenshot.677.jpg 1 of 1" at bounding box center [380, 208] width 761 height 416
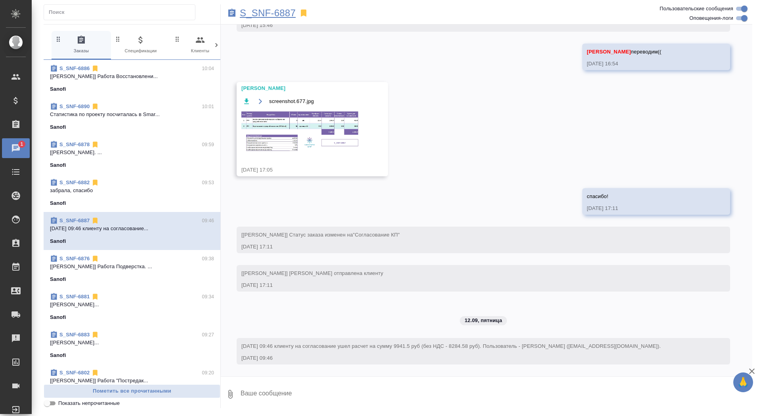
click at [284, 11] on p "S_SNF-6887" at bounding box center [268, 13] width 56 height 8
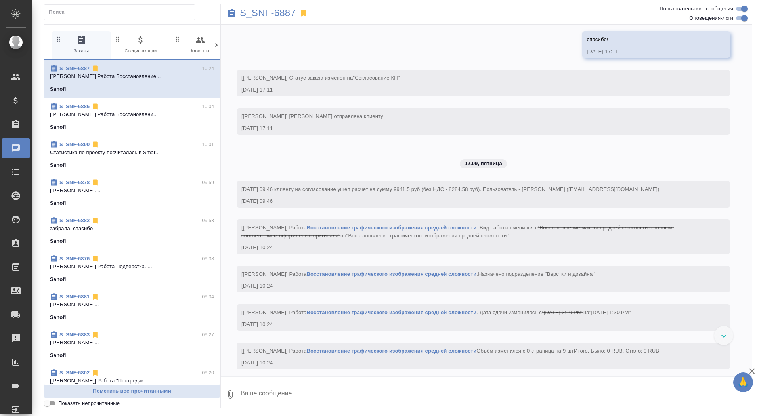
scroll to position [804, 0]
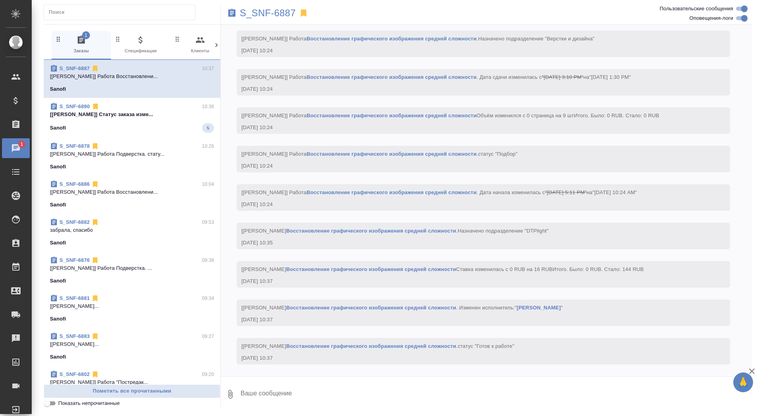
click at [144, 126] on div "Sanofi 5" at bounding box center [132, 128] width 164 height 10
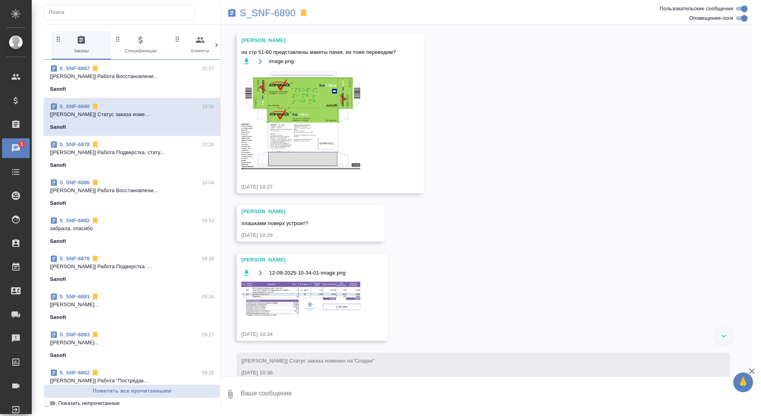
scroll to position [478, 0]
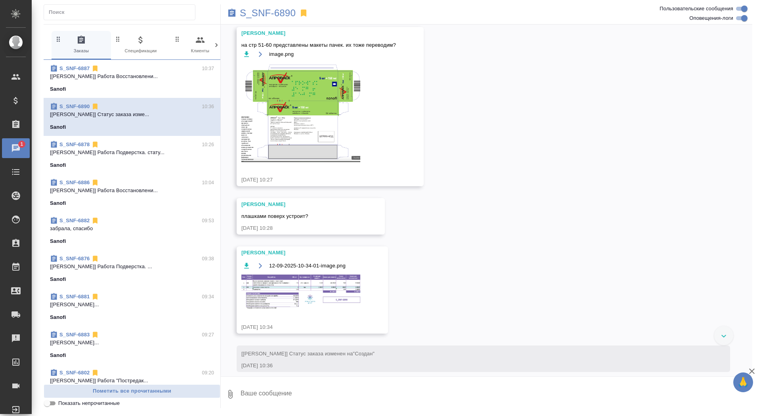
click at [243, 58] on icon "button" at bounding box center [247, 54] width 8 height 8
click at [257, 12] on p "S_SNF-6890" at bounding box center [268, 13] width 56 height 8
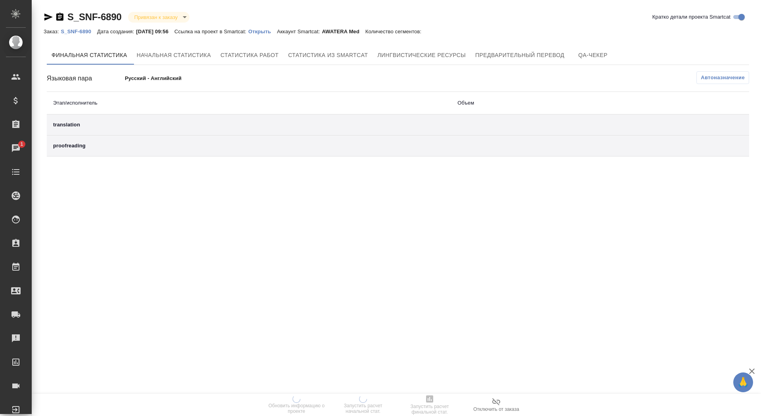
click at [276, 33] on p "Открыть" at bounding box center [262, 32] width 29 height 6
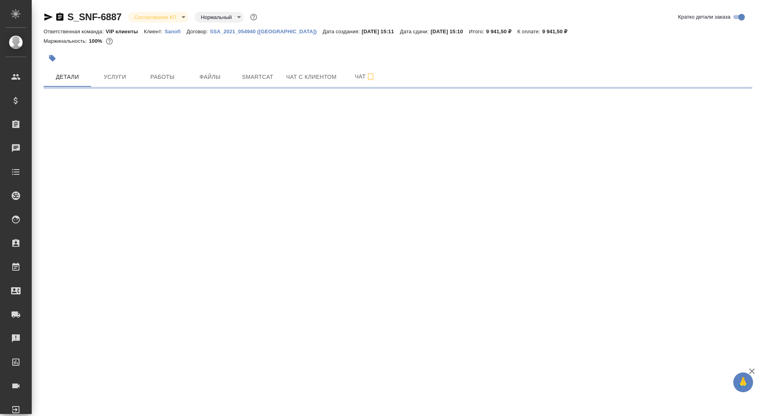
select select "RU"
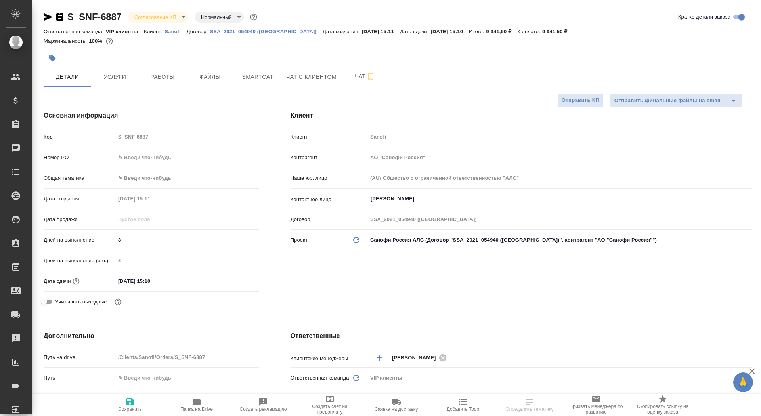
type textarea "x"
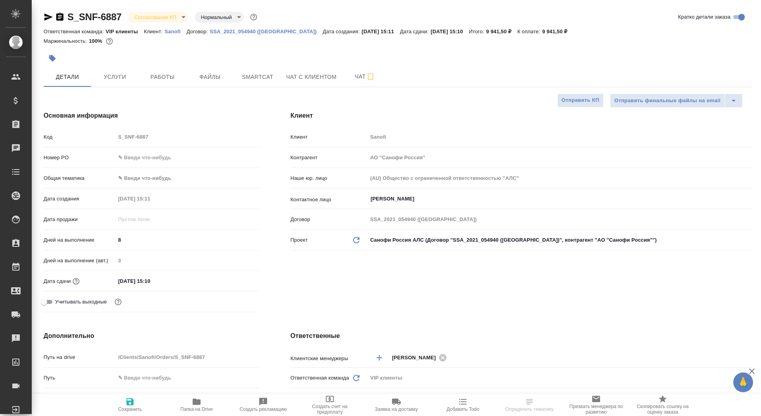
type textarea "x"
type input "Горшкова Валентина"
type input "Комаров Роман"
click at [185, 80] on button "Работы" at bounding box center [163, 77] width 48 height 20
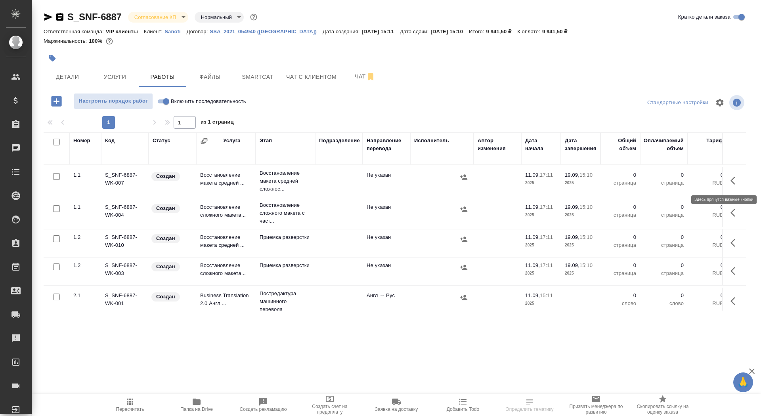
click at [735, 181] on icon "button" at bounding box center [736, 181] width 10 height 10
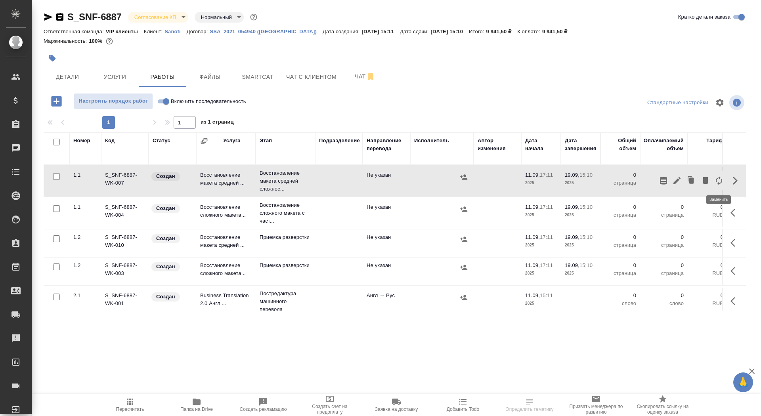
click at [714, 182] on icon "button" at bounding box center [719, 181] width 10 height 10
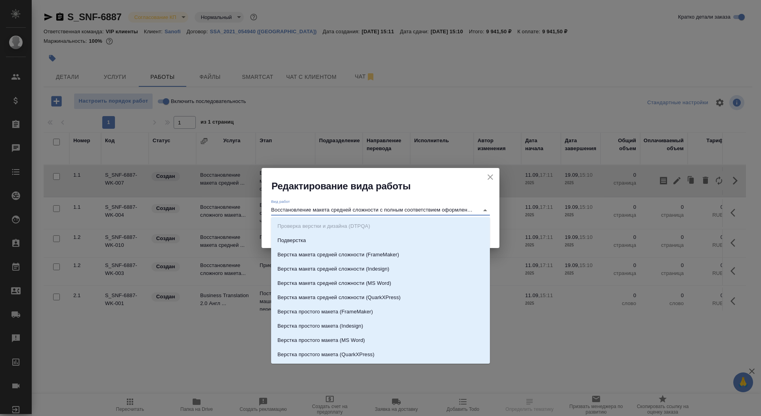
click at [306, 210] on input "Восстановление макета средней сложности с полным соответствием оформлению ориги…" at bounding box center [373, 210] width 204 height 10
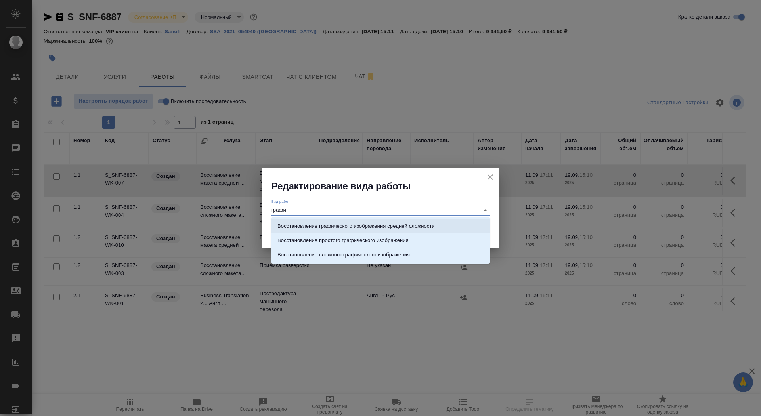
click at [394, 228] on p "Восстановление графического изображения средней сложности" at bounding box center [356, 226] width 157 height 8
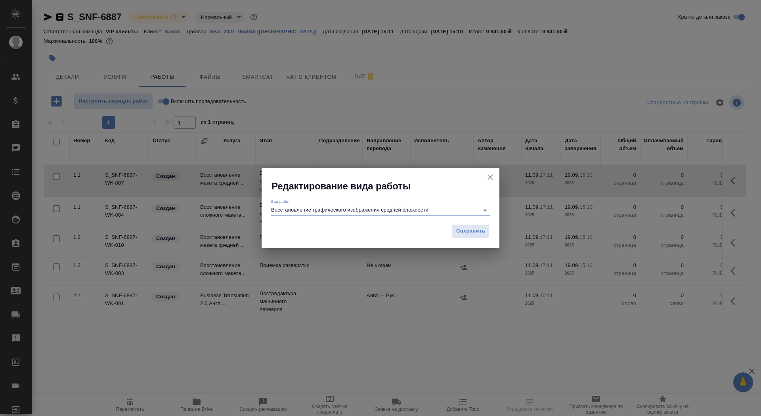
type input "Восстановление графического изображения средней сложности"
click at [473, 241] on div "Сохранить" at bounding box center [381, 234] width 238 height 28
click at [471, 231] on span "Сохранить" at bounding box center [470, 231] width 29 height 9
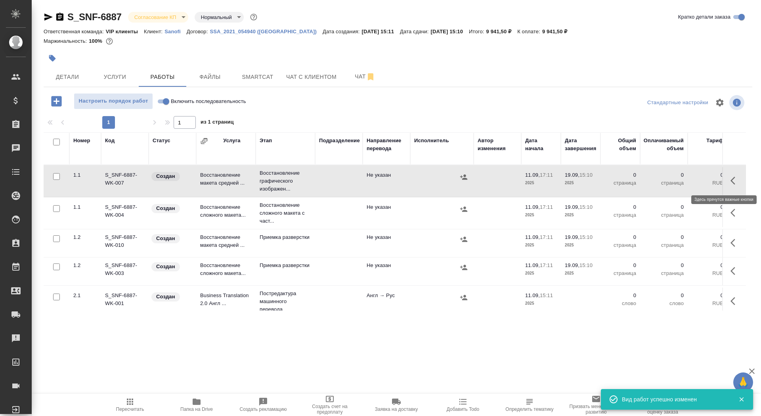
click at [734, 179] on icon "button" at bounding box center [736, 181] width 10 height 10
click at [676, 179] on icon "button" at bounding box center [677, 181] width 10 height 10
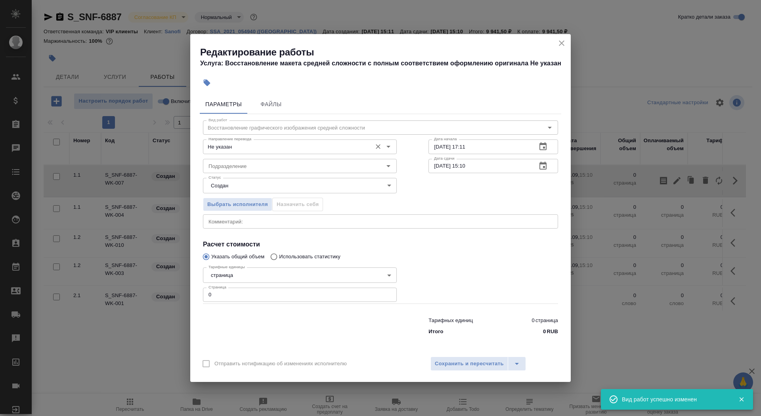
click at [279, 153] on div "Не указан Направление перевода" at bounding box center [300, 147] width 194 height 14
click at [279, 146] on input "Не указан" at bounding box center [286, 147] width 163 height 10
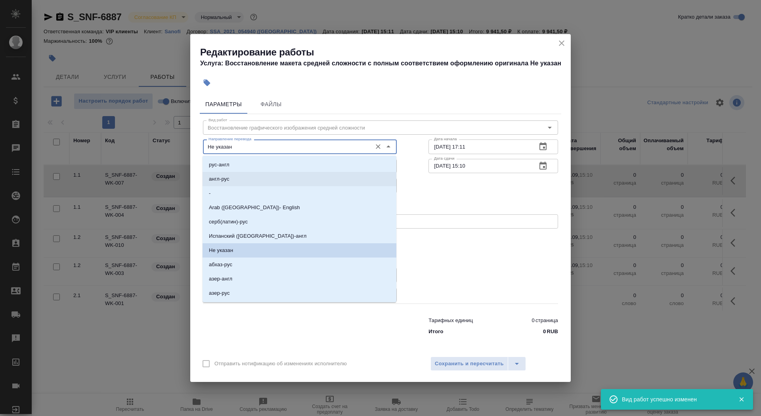
click at [270, 181] on li "англ-рус" at bounding box center [300, 179] width 194 height 14
type input "англ-рус"
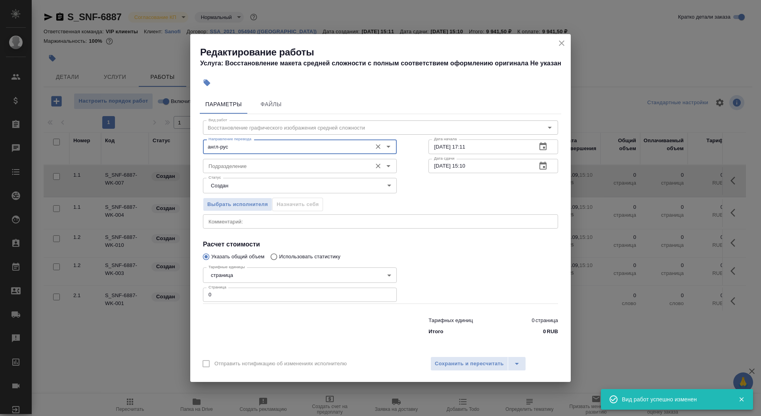
click at [262, 161] on input "Подразделение" at bounding box center [286, 166] width 163 height 10
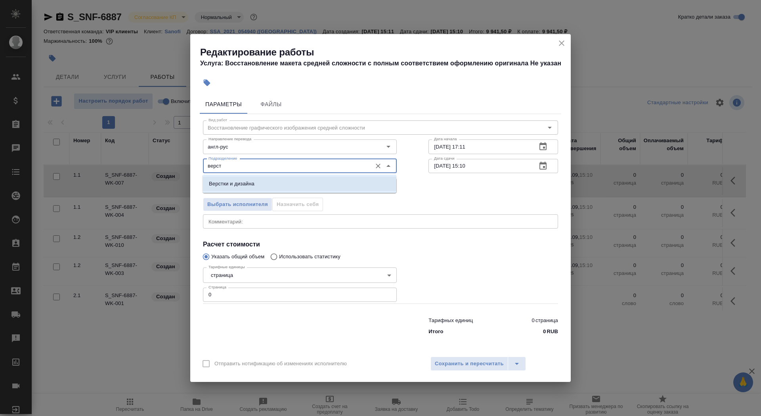
click at [257, 183] on li "Верстки и дизайна" at bounding box center [300, 184] width 194 height 14
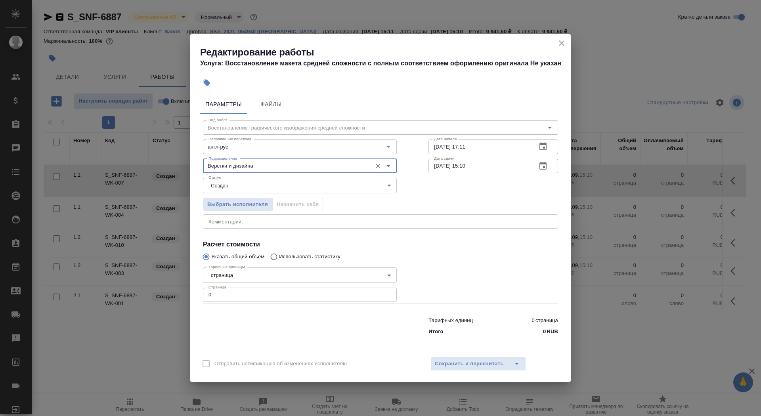
type input "Верстки и дизайна"
click at [255, 187] on body "🙏 .cls-1 fill:#fff; AWATERA Saydasheva Dilyara Клиенты Спецификации Заказы 0 Ча…" at bounding box center [380, 208] width 761 height 416
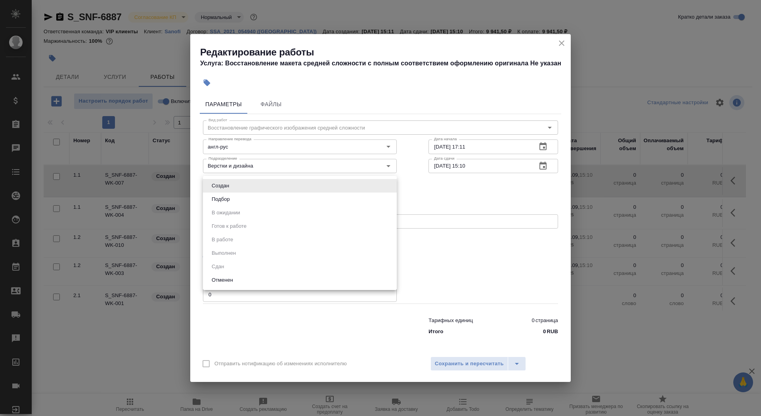
click at [257, 196] on li "Подбор" at bounding box center [300, 199] width 194 height 13
type input "recruiting"
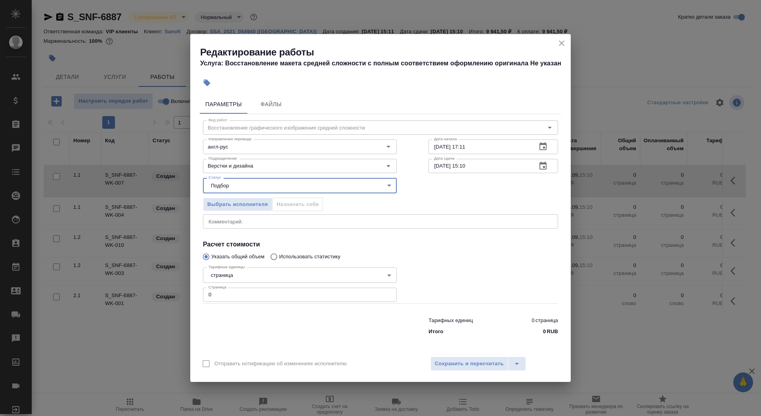
click at [252, 271] on body "🙏 .cls-1 fill:#fff; AWATERA Saydasheva Dilyara Клиенты Спецификации Заказы 0 Ча…" at bounding box center [380, 208] width 761 height 416
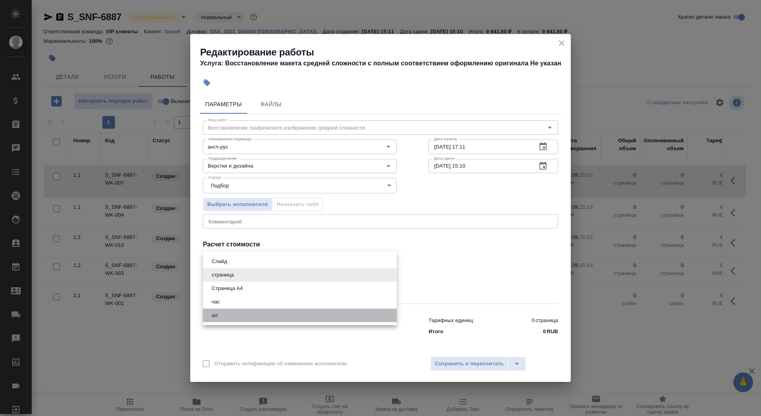
click at [243, 318] on li "шт" at bounding box center [300, 315] width 194 height 13
type input "5a8b1489cc6b4906c91bfdc1"
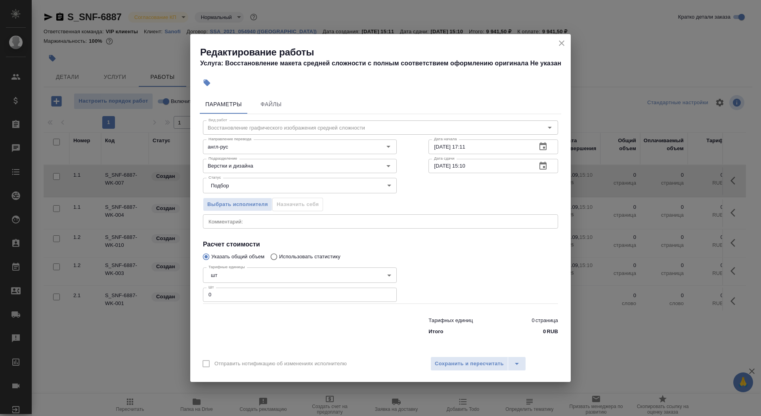
click at [236, 304] on div "Тарифных единиц 0 страница Итого 0 RUB" at bounding box center [380, 325] width 387 height 54
click at [234, 294] on input "0" at bounding box center [300, 295] width 194 height 14
type input "9"
click at [483, 150] on input "11.09.2025 17:11" at bounding box center [480, 147] width 102 height 14
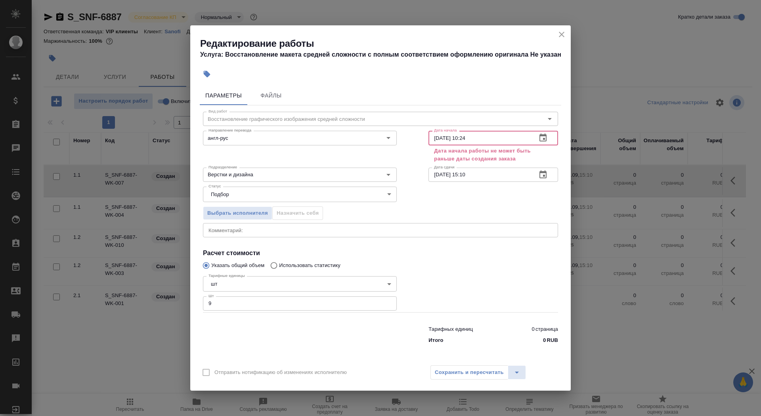
click at [437, 137] on input "11.09.2025 10:24" at bounding box center [480, 138] width 102 height 14
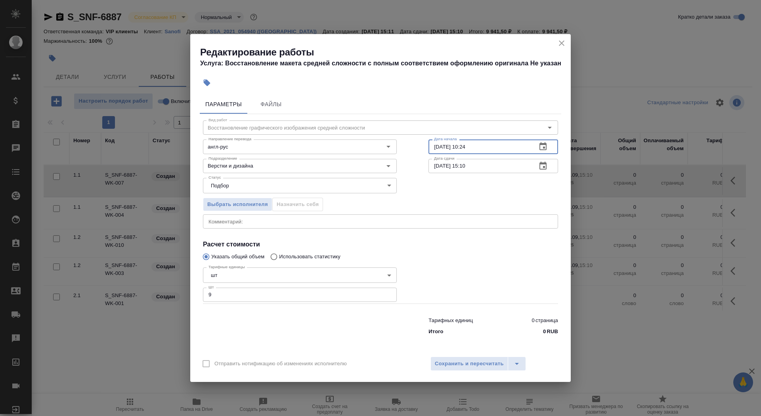
type input "12.09.2025 10:24"
click at [541, 168] on icon "button" at bounding box center [543, 166] width 10 height 10
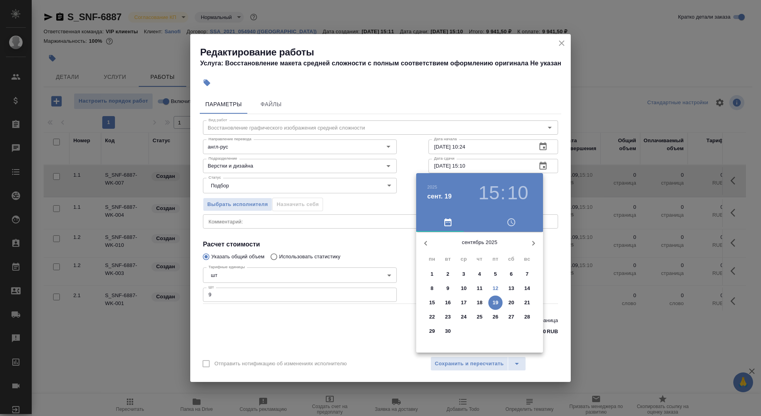
click at [498, 288] on p "12" at bounding box center [496, 289] width 6 height 8
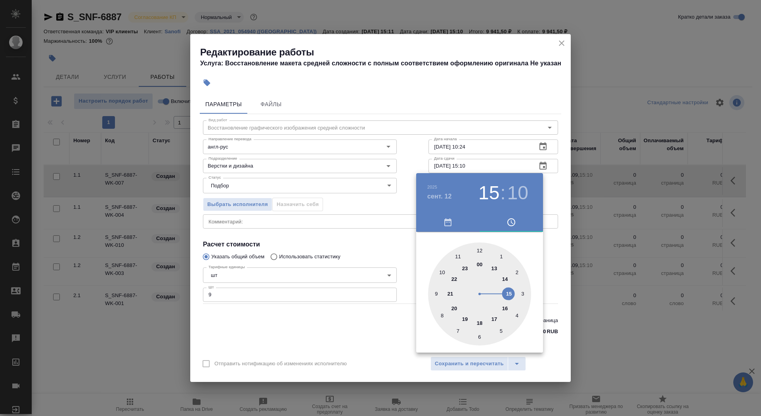
click at [496, 269] on div at bounding box center [479, 294] width 103 height 103
click at [479, 334] on div at bounding box center [479, 294] width 103 height 103
type input "12.09.2025 13:30"
click at [343, 336] on div at bounding box center [380, 208] width 761 height 416
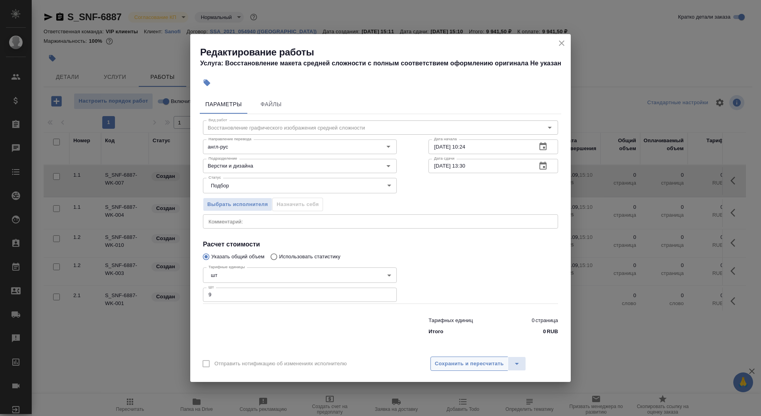
click at [461, 364] on span "Сохранить и пересчитать" at bounding box center [469, 364] width 69 height 9
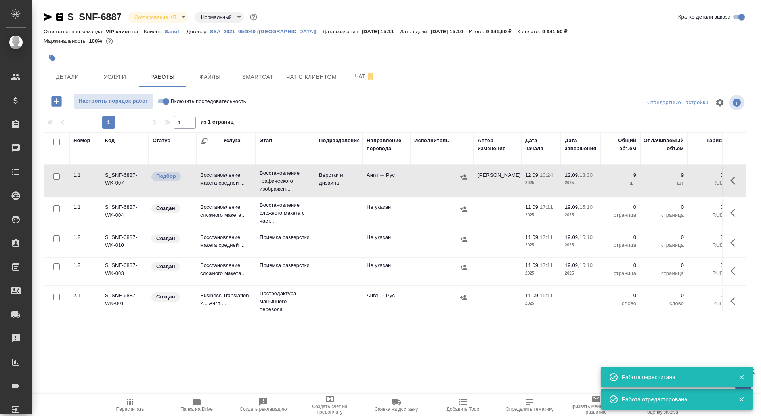
click at [56, 57] on icon "button" at bounding box center [52, 58] width 8 height 8
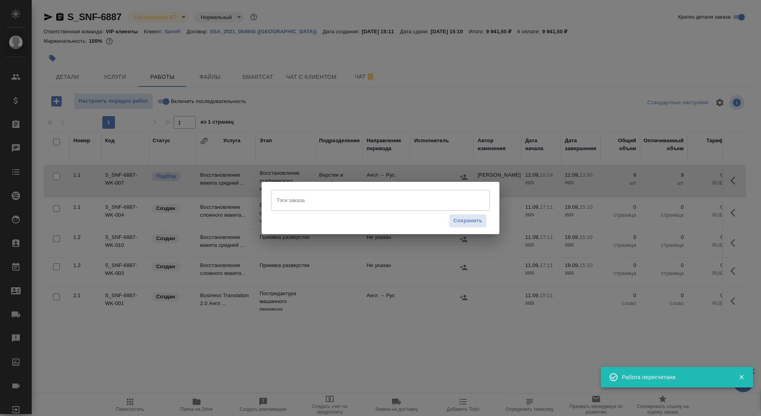
click at [312, 207] on input "Тэги заказа" at bounding box center [373, 199] width 197 height 13
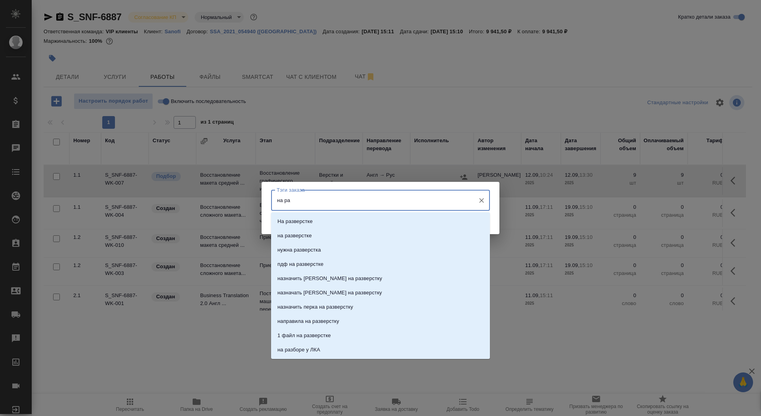
type input "на раз"
click at [318, 236] on li "на разверстке" at bounding box center [380, 236] width 219 height 14
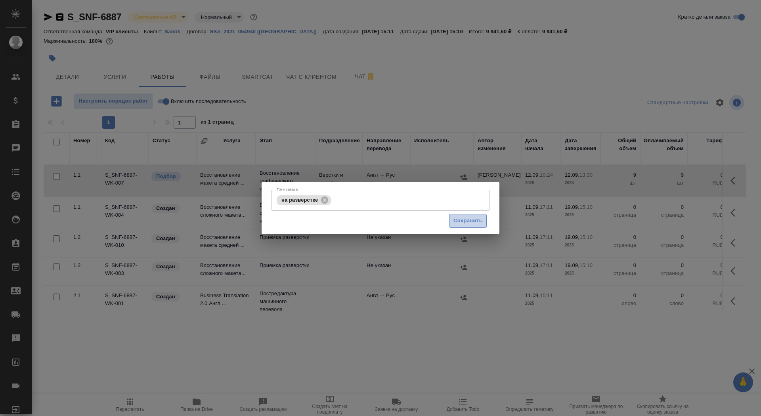
click at [476, 218] on span "Сохранить" at bounding box center [468, 220] width 29 height 9
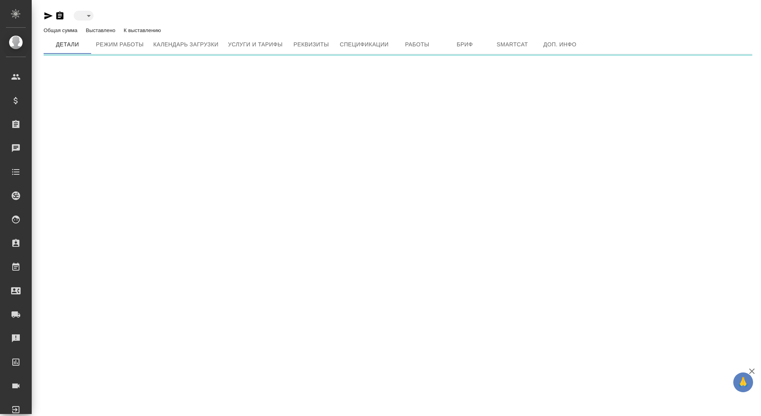
type input "active"
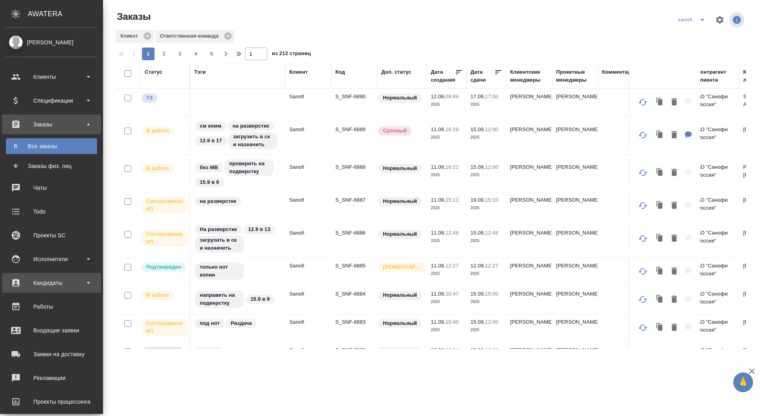
click at [71, 286] on div "Кандидаты" at bounding box center [51, 283] width 91 height 12
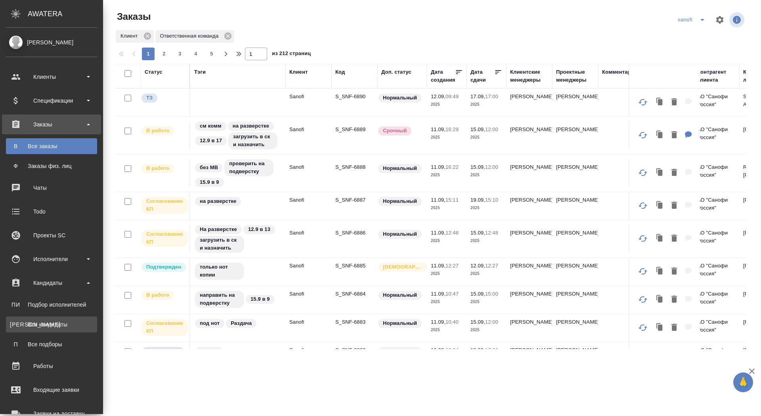
click at [66, 321] on div "Все кандидаты" at bounding box center [51, 325] width 83 height 8
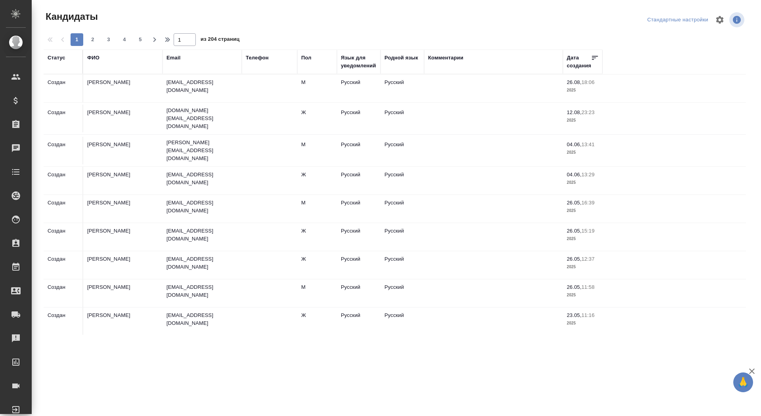
click at [96, 58] on div "ФИО" at bounding box center [93, 58] width 12 height 8
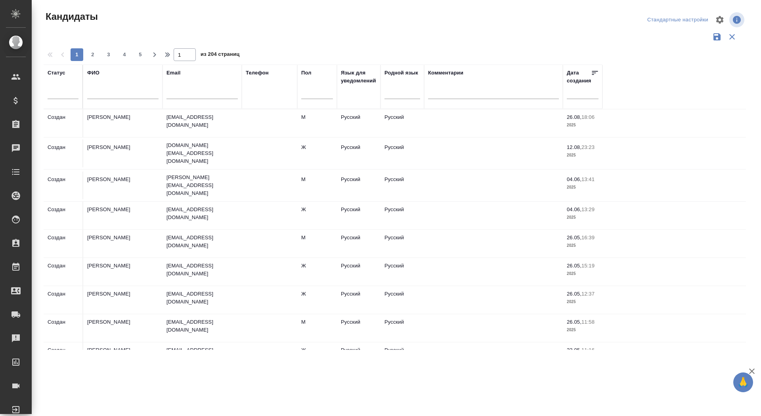
click at [104, 93] on input "text" at bounding box center [122, 94] width 71 height 10
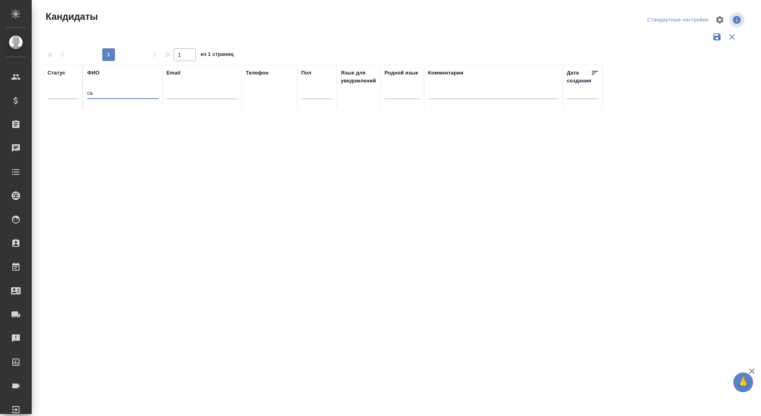
type input "с"
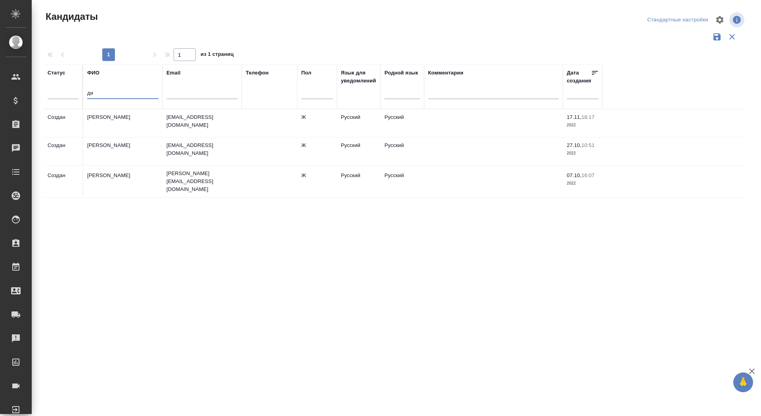
type input "д"
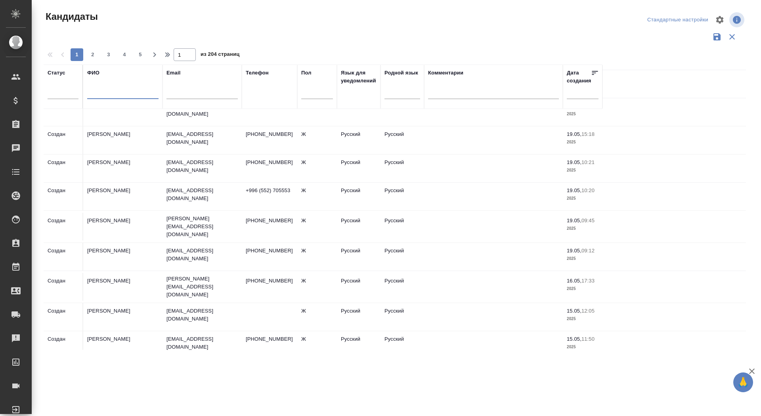
scroll to position [460, 0]
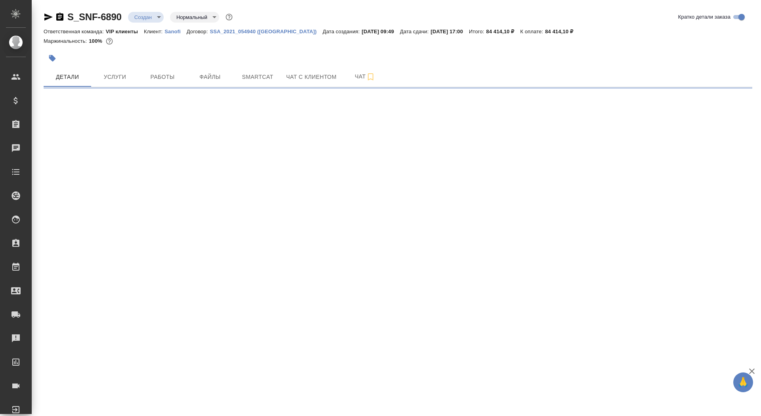
click at [55, 16] on icon "button" at bounding box center [60, 17] width 10 height 10
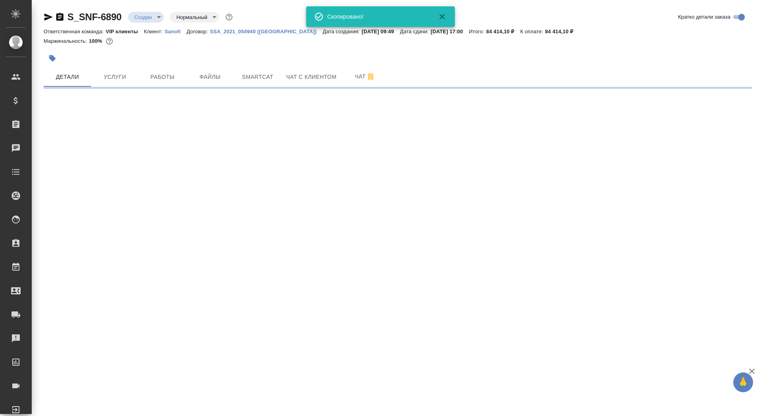
click at [62, 17] on icon "button" at bounding box center [59, 17] width 7 height 8
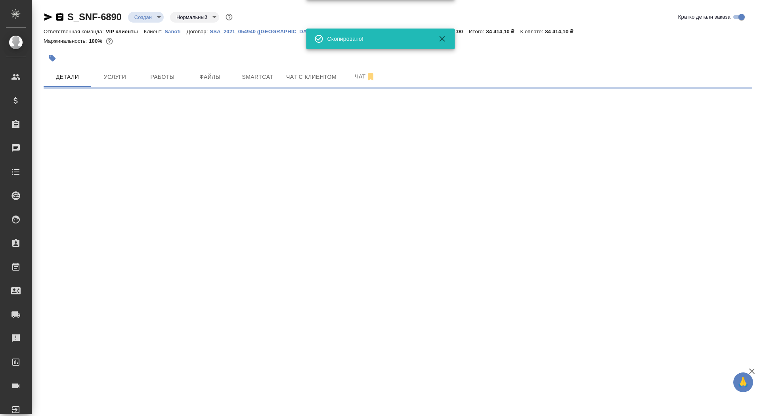
select select "RU"
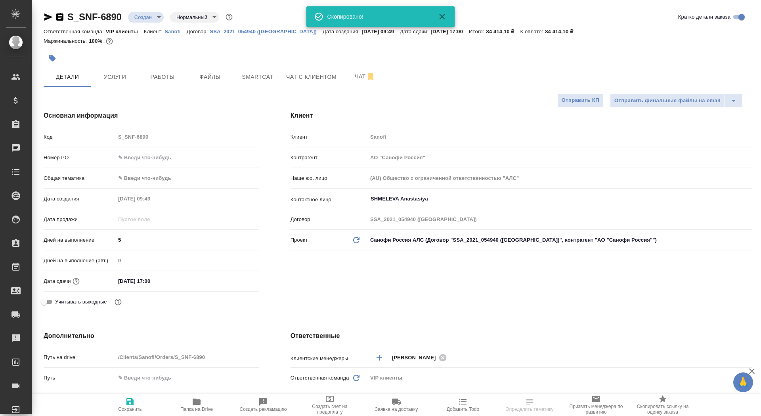
type textarea "x"
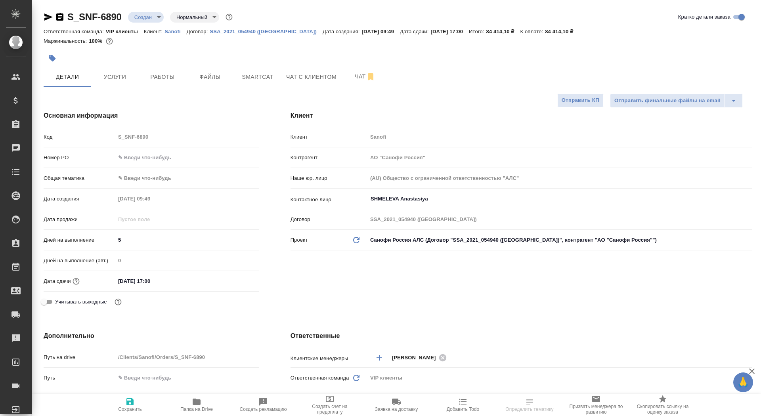
type textarea "x"
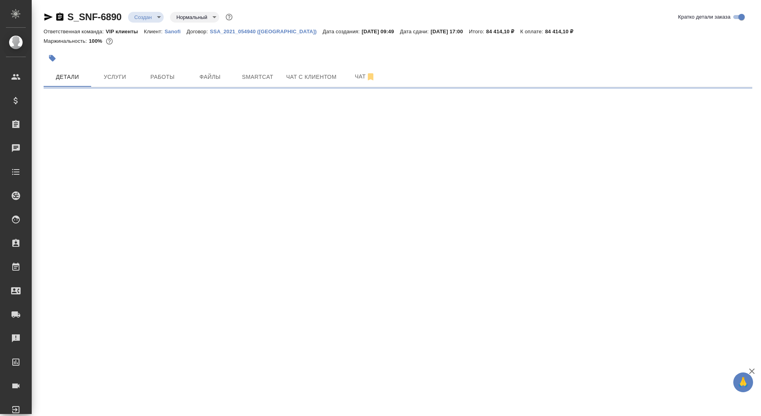
select select "RU"
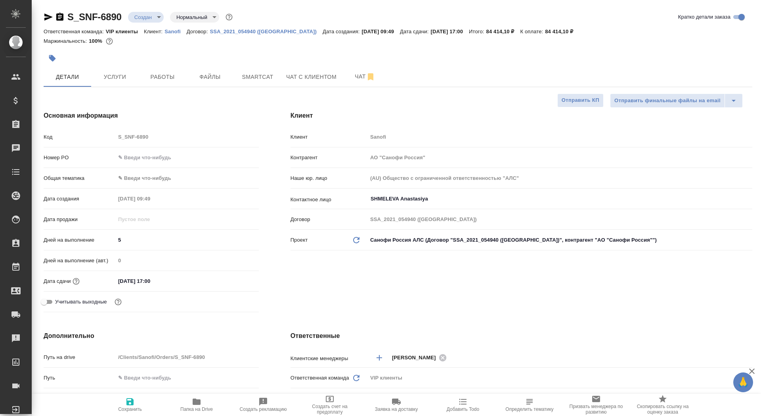
type textarea "x"
click at [353, 81] on span "Чат" at bounding box center [365, 77] width 38 height 10
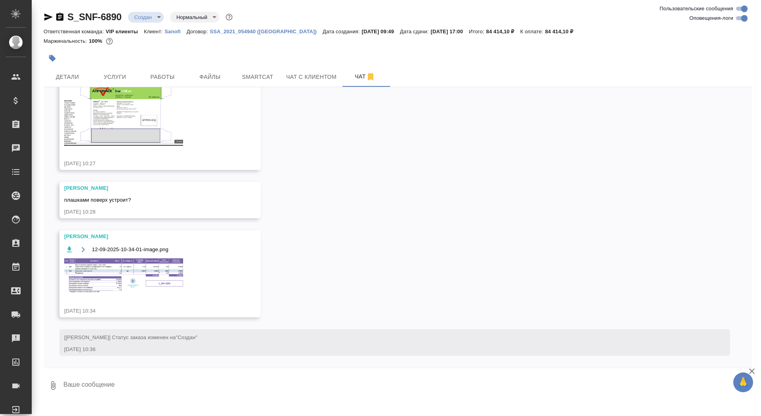
scroll to position [573, 0]
click at [165, 270] on img at bounding box center [123, 276] width 119 height 35
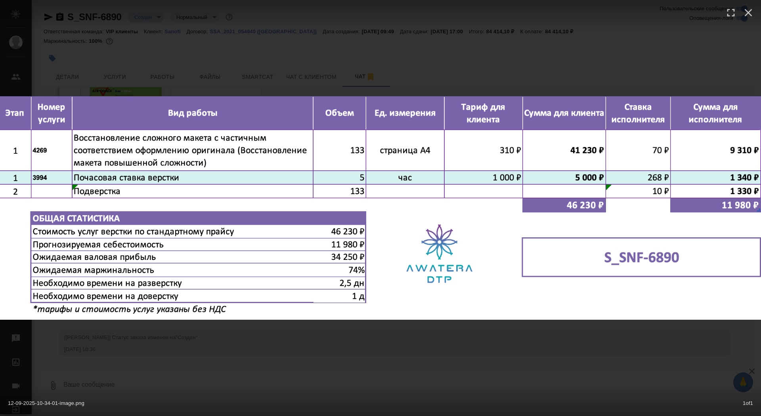
click at [167, 356] on div "12-09-2025-10-34-01-image.png 1 of 1" at bounding box center [380, 208] width 761 height 416
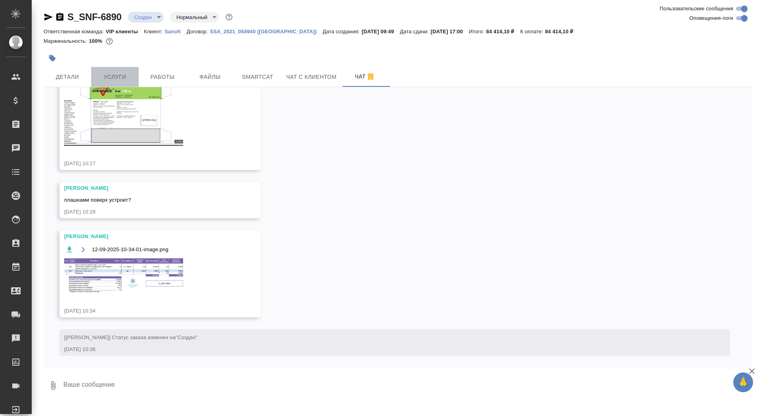
click at [107, 80] on span "Услуги" at bounding box center [115, 77] width 38 height 10
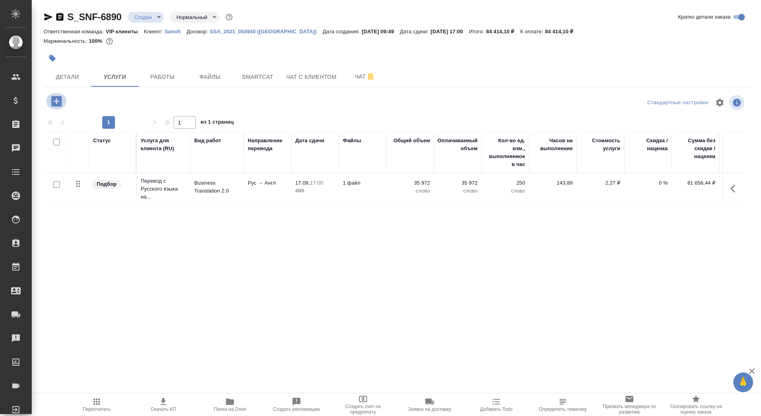
click at [54, 94] on icon "button" at bounding box center [57, 101] width 14 height 14
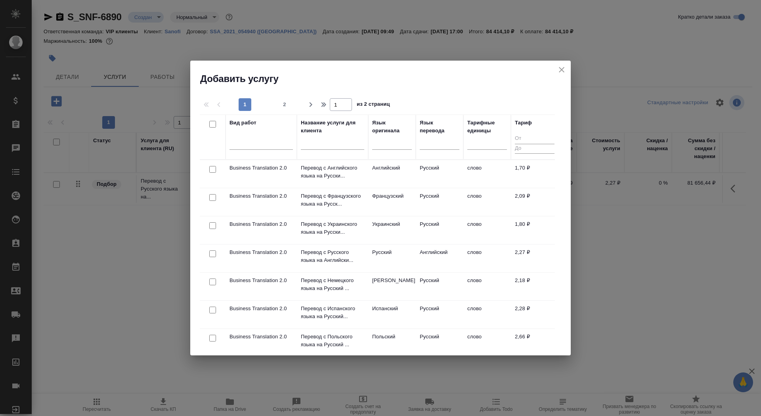
click at [318, 149] on input "text" at bounding box center [332, 145] width 63 height 10
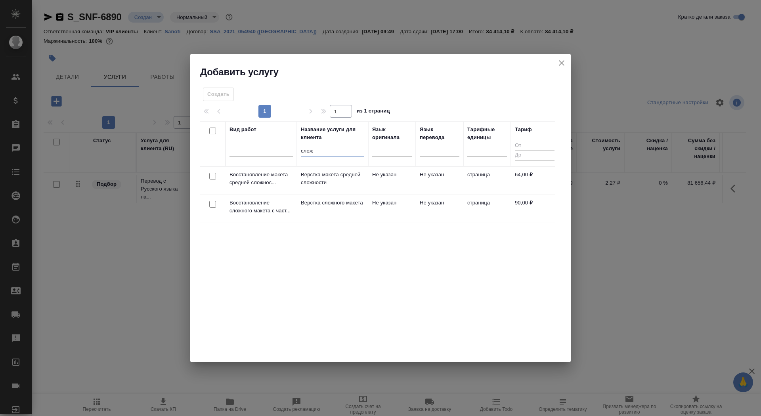
type input "слож"
click at [320, 217] on td "Верстка сложного макета" at bounding box center [332, 209] width 71 height 28
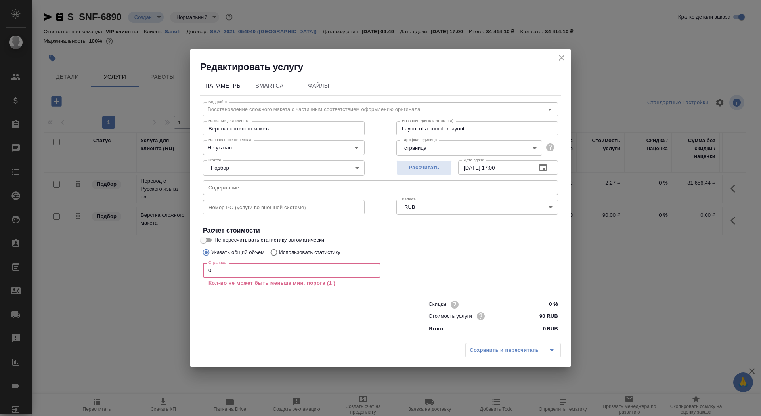
drag, startPoint x: 253, startPoint y: 271, endPoint x: 153, endPoint y: 268, distance: 100.8
click at [153, 268] on div "Редактировать услугу Параметры SmartCat Файлы Вид работ Восстановление сложного…" at bounding box center [380, 208] width 761 height 416
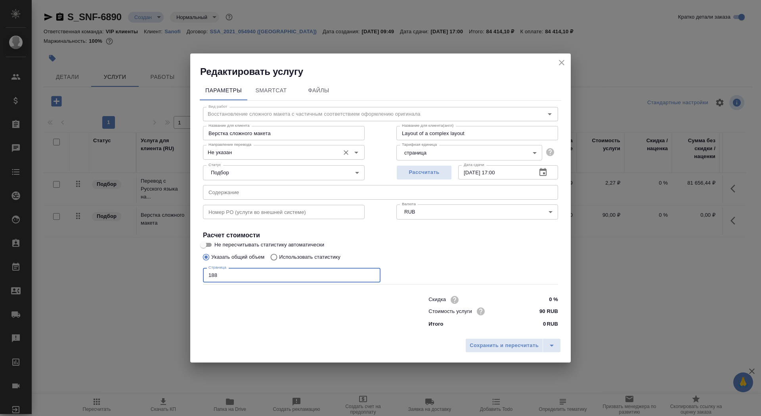
type input "188"
click at [262, 148] on input "Не указан" at bounding box center [270, 152] width 130 height 10
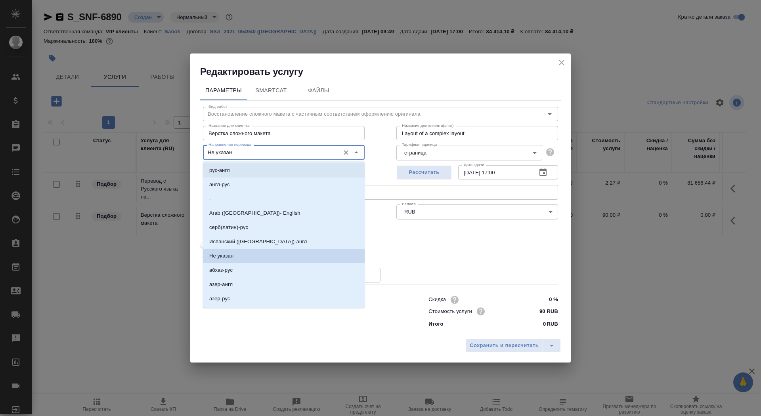
click at [249, 176] on li "рус-англ" at bounding box center [284, 170] width 162 height 14
type input "рус-англ"
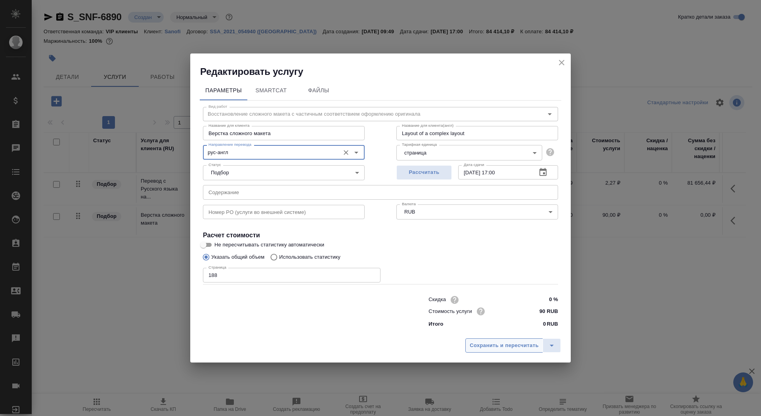
click at [474, 339] on div "Сохранить и пересчитать" at bounding box center [380, 349] width 381 height 28
click at [481, 352] on button "Сохранить и пересчитать" at bounding box center [504, 346] width 78 height 14
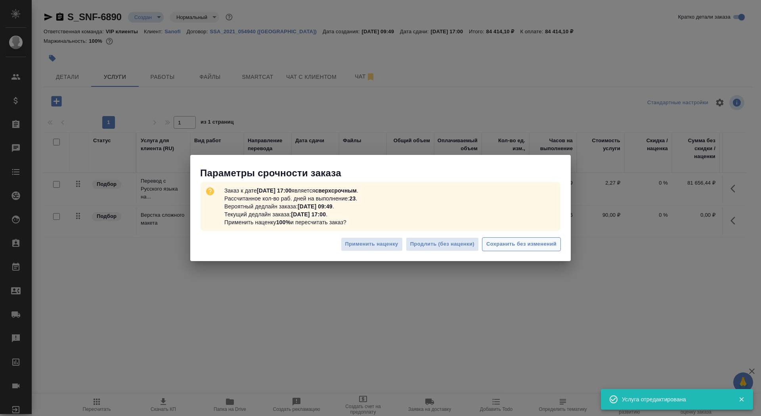
click at [521, 243] on span "Сохранить без изменений" at bounding box center [521, 244] width 70 height 9
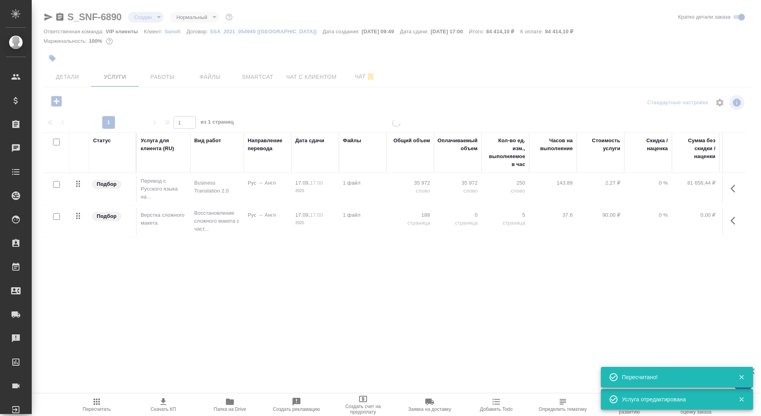
type input "urgent"
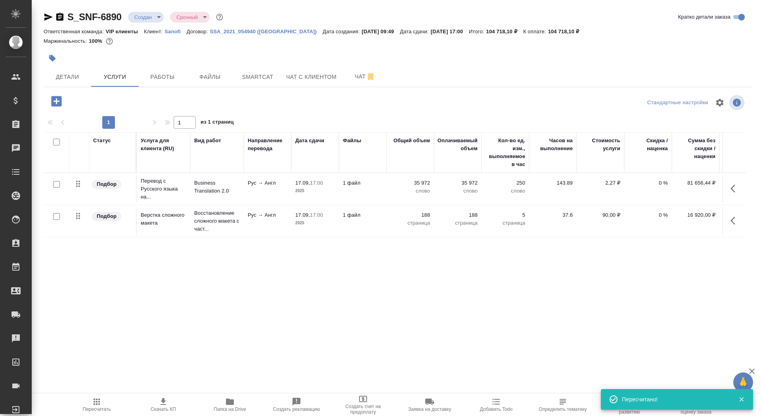
click at [362, 190] on td "1 файл" at bounding box center [363, 189] width 48 height 28
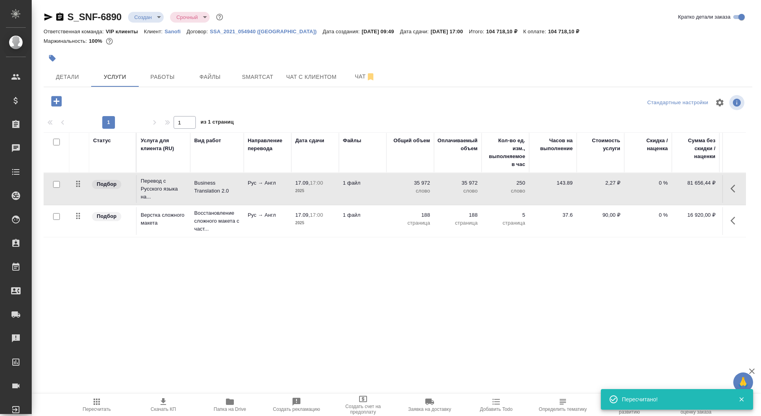
click at [362, 190] on td "1 файл" at bounding box center [363, 189] width 48 height 28
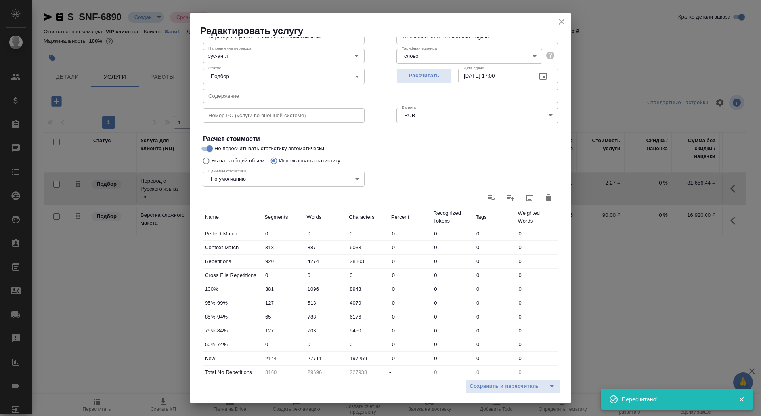
scroll to position [123, 0]
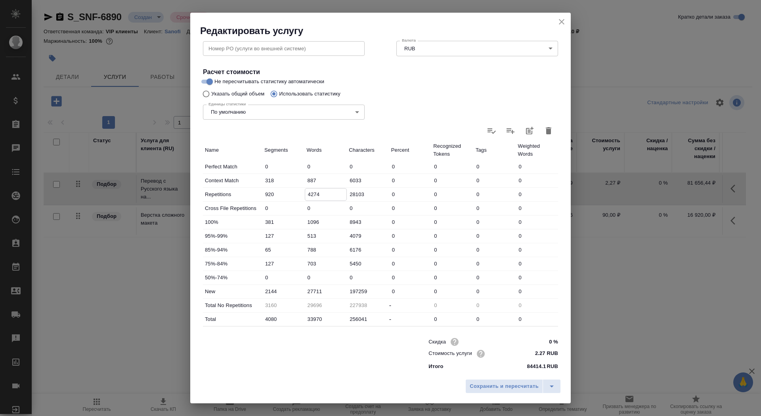
click at [308, 193] on input "4274" at bounding box center [326, 194] width 42 height 11
type input "2274"
type input "31696"
type input "2274"
click at [311, 290] on input "27711" at bounding box center [326, 291] width 42 height 11
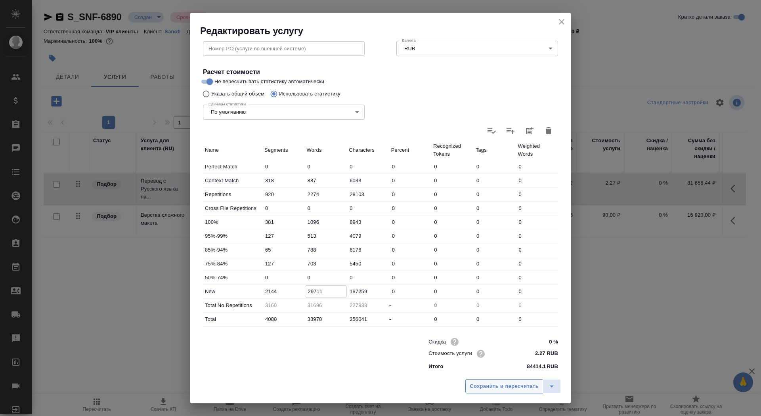
type input "29711"
click at [490, 389] on span "Сохранить и пересчитать" at bounding box center [504, 386] width 69 height 9
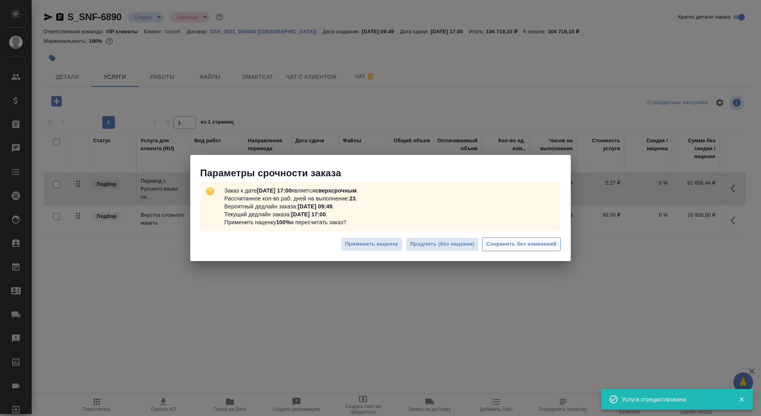
click at [514, 243] on span "Сохранить без изменений" at bounding box center [521, 244] width 70 height 9
